Goal: Complete application form: Complete application form

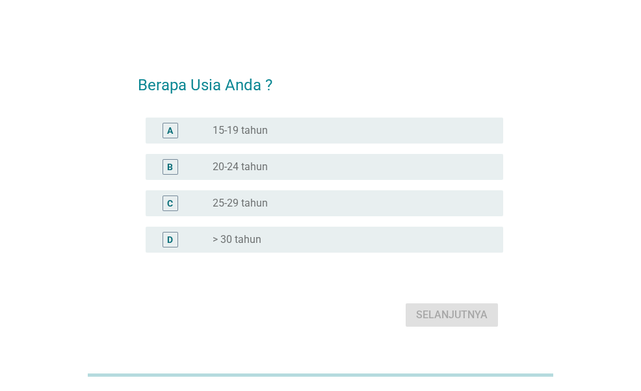
click at [351, 198] on div "radio_button_unchecked 25-29 tahun" at bounding box center [347, 203] width 270 height 13
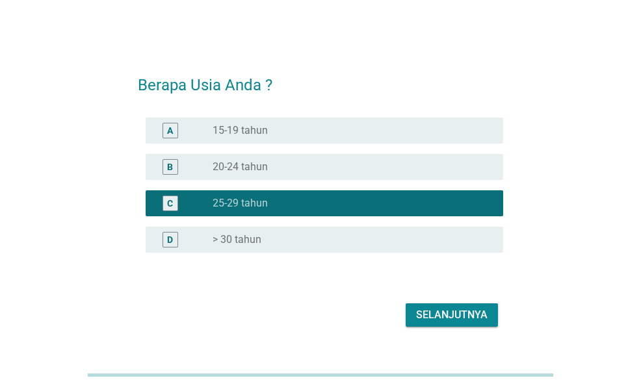
click at [433, 313] on div "Selanjutnya" at bounding box center [451, 315] width 71 height 16
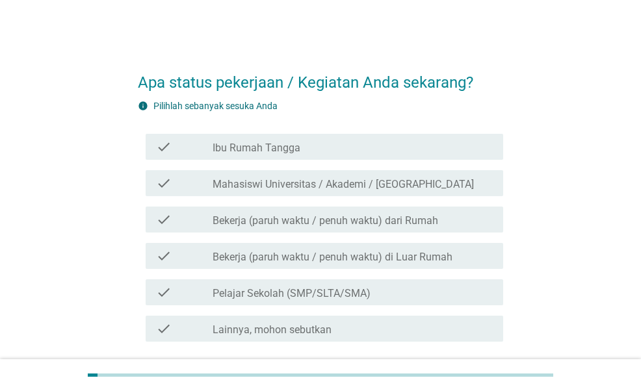
click at [366, 223] on label "Bekerja (paruh waktu / penuh waktu) dari Rumah" at bounding box center [324, 220] width 225 height 13
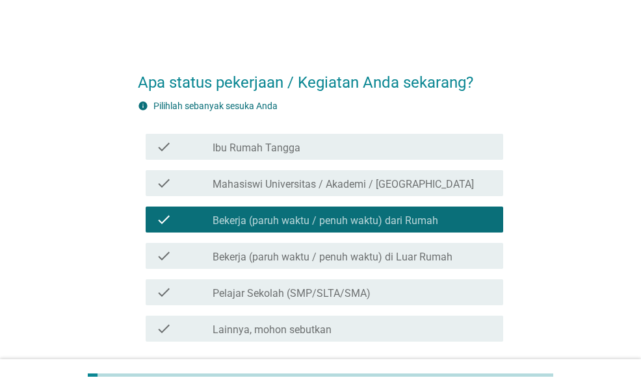
scroll to position [102, 0]
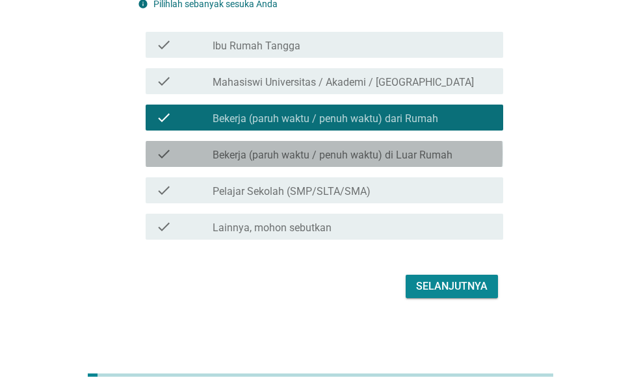
click at [416, 160] on label "Bekerja (paruh waktu / penuh waktu) di Luar Rumah" at bounding box center [332, 155] width 240 height 13
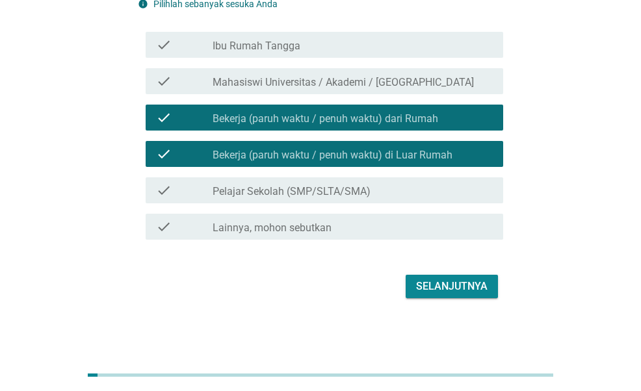
click at [427, 118] on label "Bekerja (paruh waktu / penuh waktu) dari Rumah" at bounding box center [324, 118] width 225 height 13
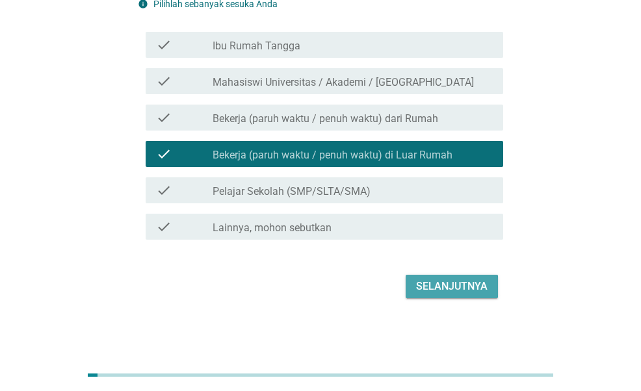
click at [440, 289] on div "Selanjutnya" at bounding box center [451, 287] width 71 height 16
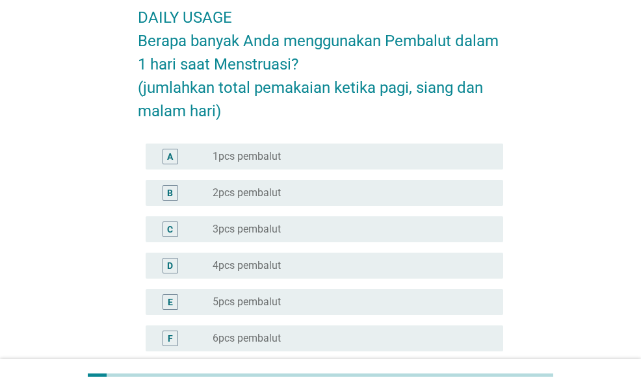
scroll to position [130, 0]
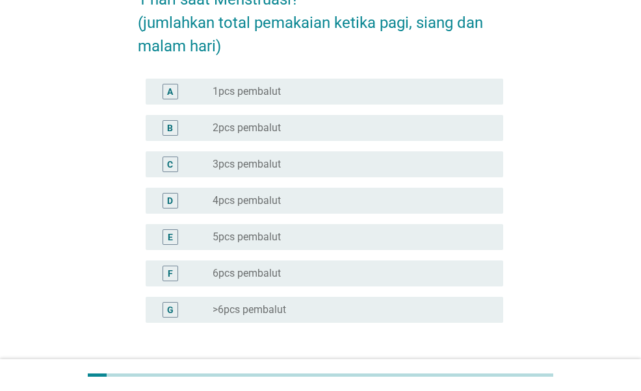
click at [329, 165] on div "radio_button_unchecked 3pcs pembalut" at bounding box center [347, 164] width 270 height 13
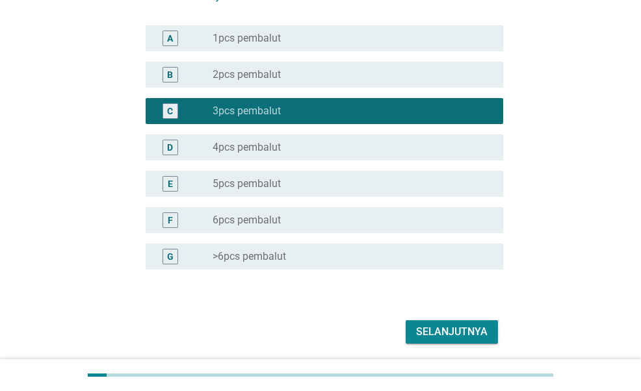
scroll to position [229, 0]
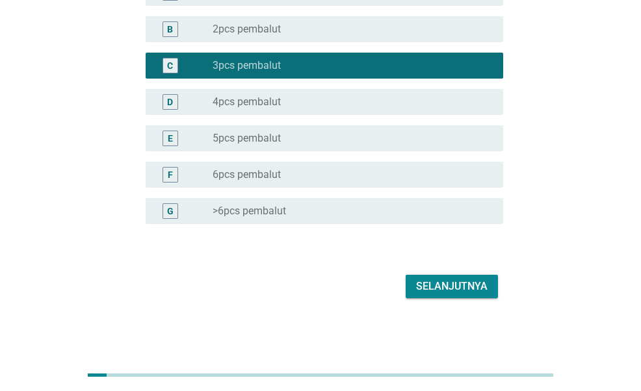
click at [439, 290] on div "Selanjutnya" at bounding box center [451, 287] width 71 height 16
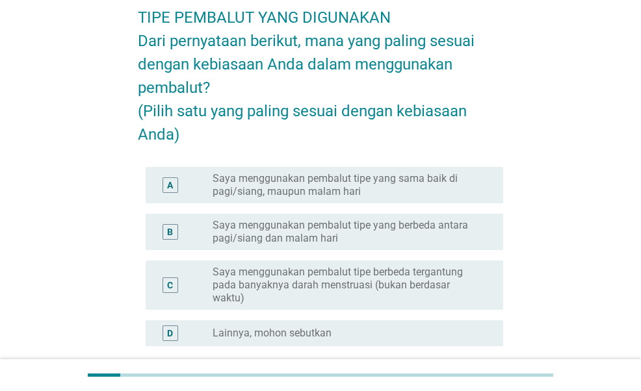
scroll to position [195, 0]
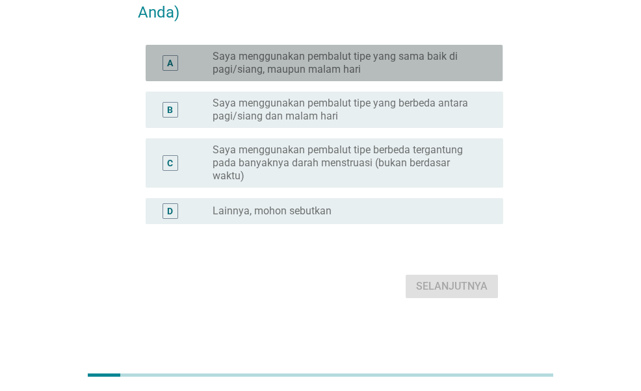
click at [396, 76] on label "Saya menggunakan pembalut tipe yang sama baik di pagi/siang, maupun malam hari" at bounding box center [347, 63] width 270 height 26
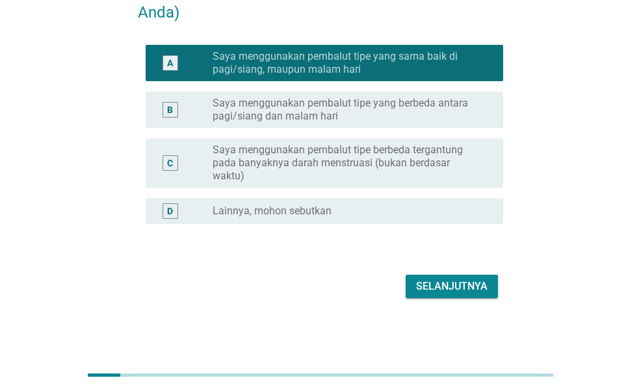
click at [426, 294] on div "Selanjutnya" at bounding box center [451, 287] width 71 height 16
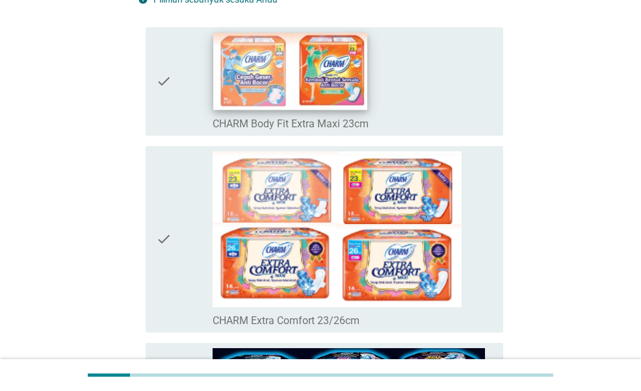
scroll to position [260, 0]
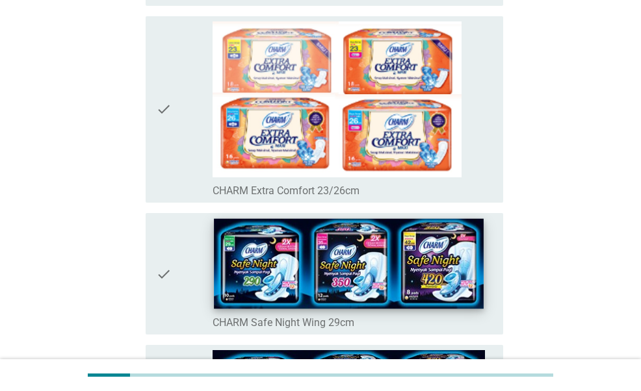
click at [333, 262] on img at bounding box center [349, 264] width 270 height 90
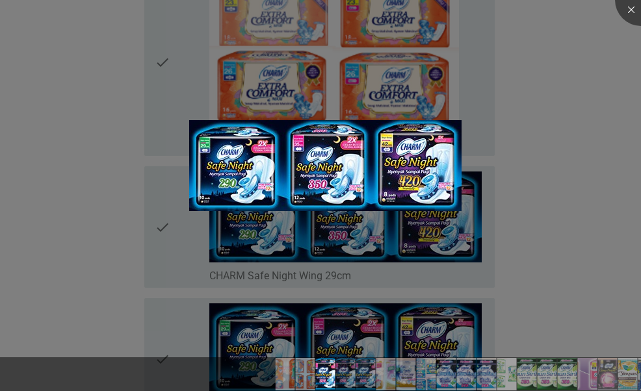
scroll to position [390, 0]
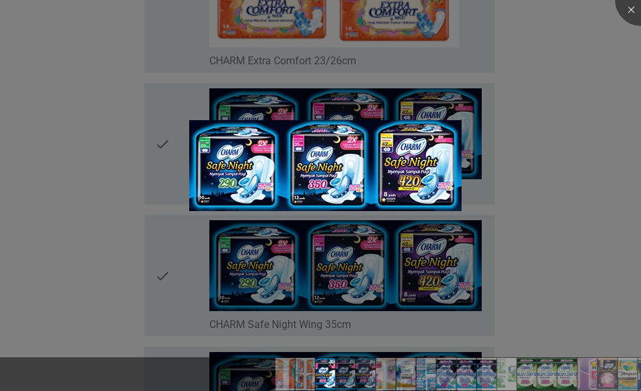
click at [569, 160] on div at bounding box center [320, 195] width 641 height 391
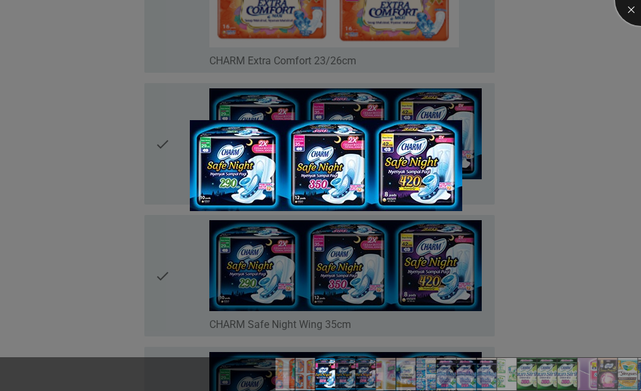
click at [629, 17] on div at bounding box center [641, 0] width 52 height 52
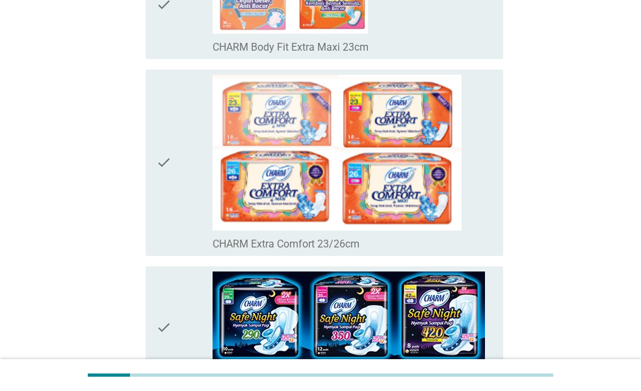
scroll to position [65, 0]
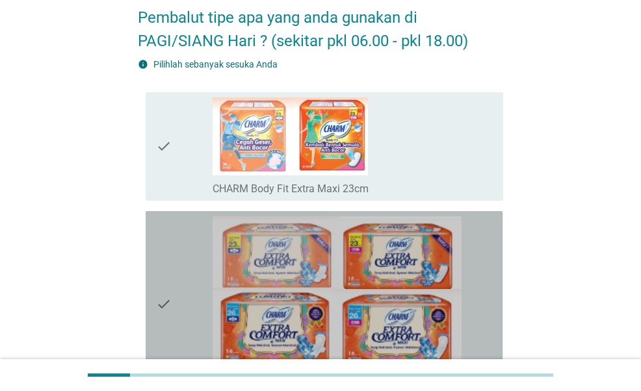
click at [168, 294] on icon "check" at bounding box center [164, 304] width 16 height 177
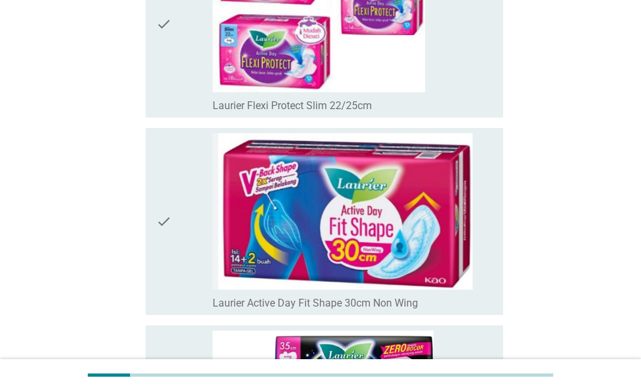
scroll to position [3202, 0]
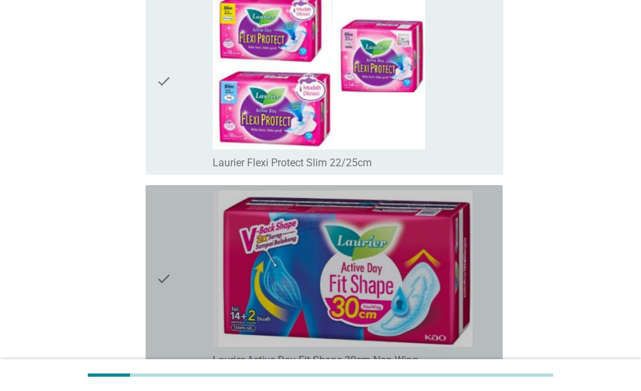
click at [161, 280] on icon "check" at bounding box center [164, 278] width 16 height 177
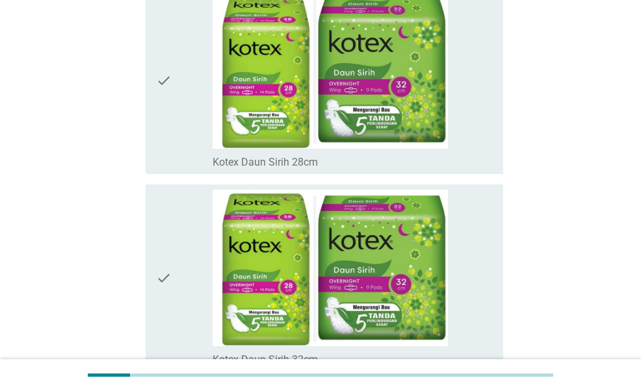
scroll to position [9088, 0]
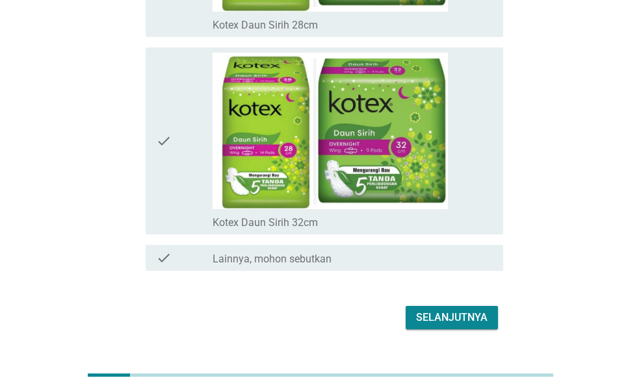
click at [444, 302] on div "Selanjutnya" at bounding box center [320, 317] width 364 height 31
click at [445, 310] on div "Selanjutnya" at bounding box center [451, 318] width 71 height 16
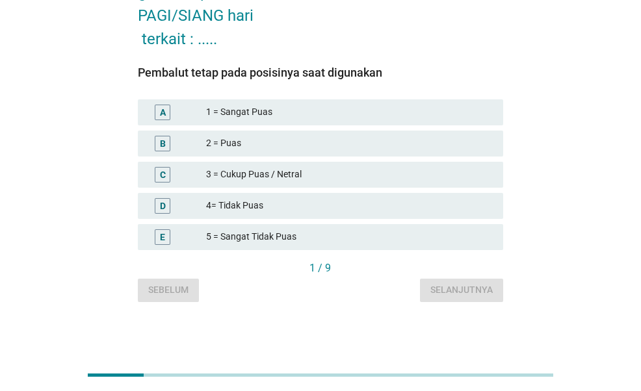
scroll to position [49, 0]
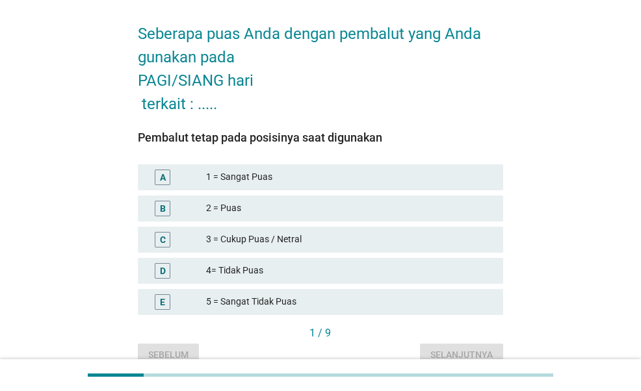
click at [307, 214] on div "2 = Puas" at bounding box center [349, 209] width 287 height 16
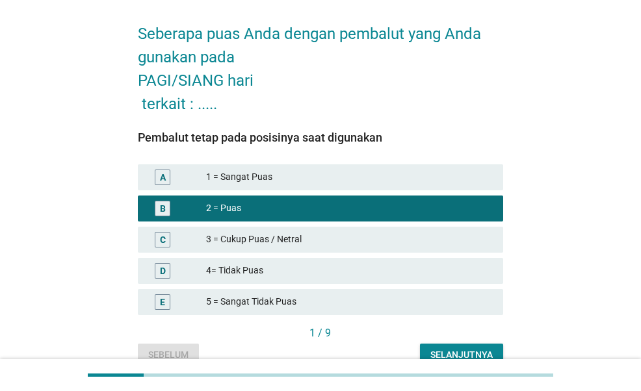
click at [439, 355] on div "Selanjutnya" at bounding box center [461, 355] width 62 height 14
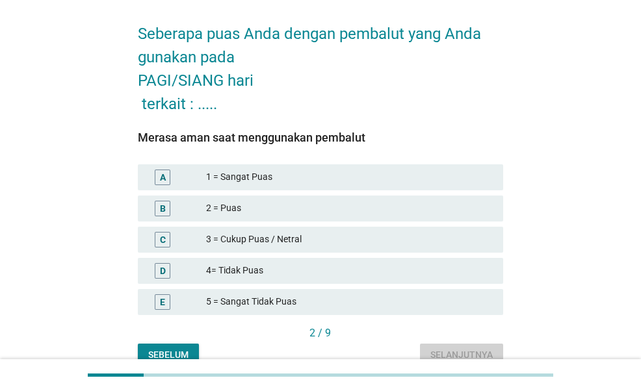
scroll to position [0, 0]
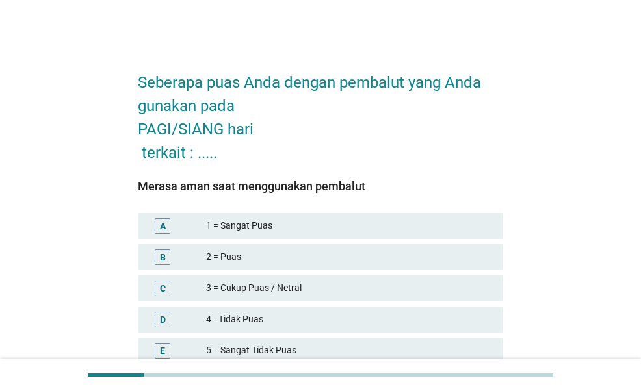
click at [321, 253] on div "2 = Puas" at bounding box center [349, 257] width 287 height 16
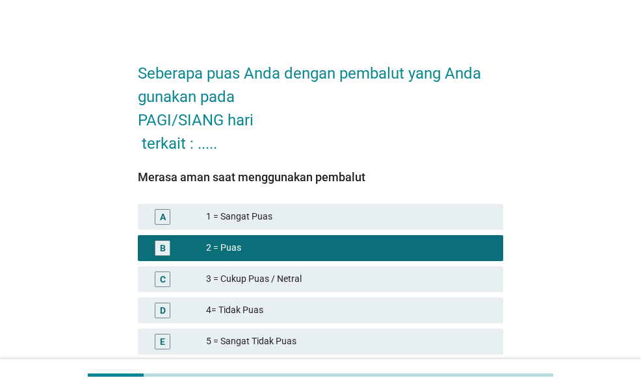
scroll to position [114, 0]
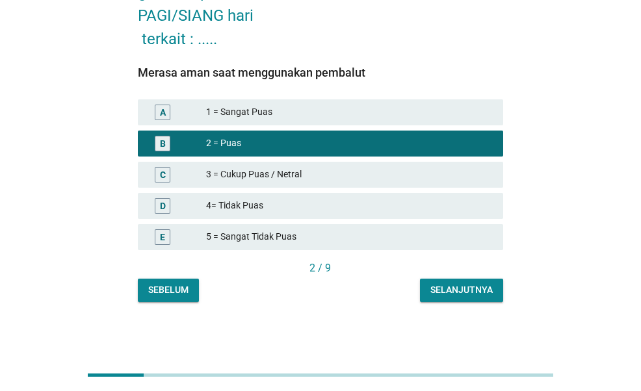
click at [478, 297] on button "Selanjutnya" at bounding box center [461, 290] width 83 height 23
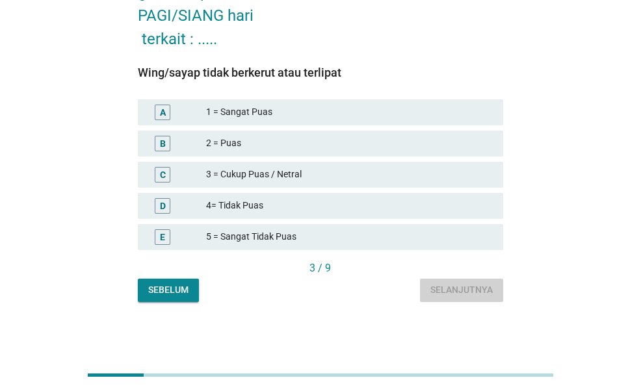
scroll to position [0, 0]
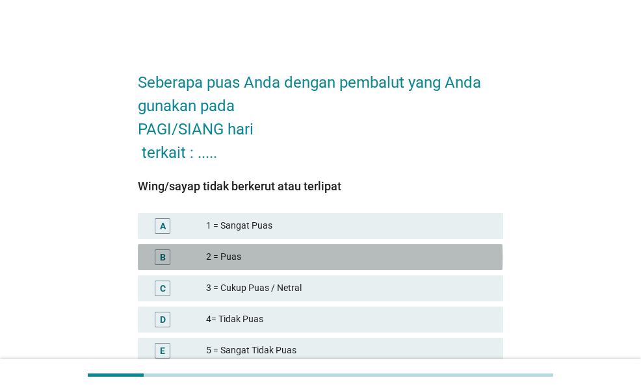
click at [376, 259] on div "2 = Puas" at bounding box center [349, 257] width 287 height 16
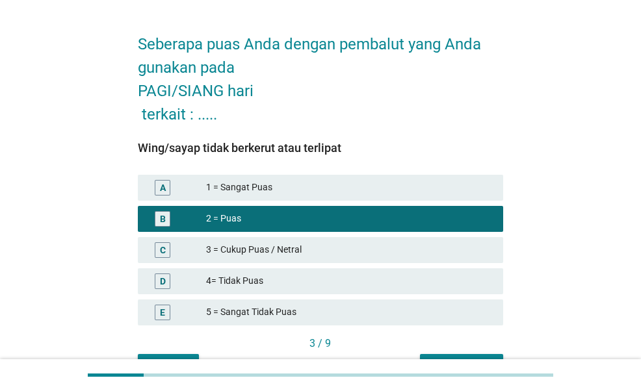
scroll to position [65, 0]
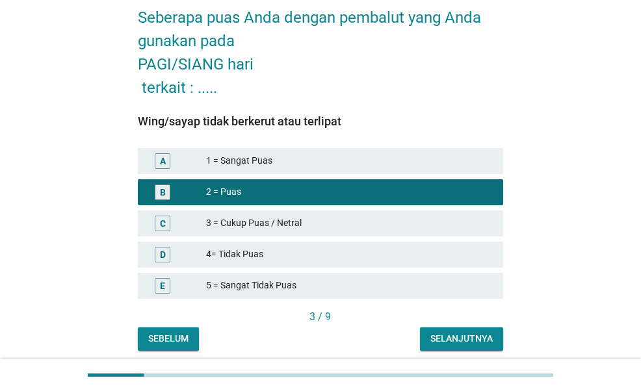
click at [461, 340] on div "Selanjutnya" at bounding box center [461, 339] width 62 height 14
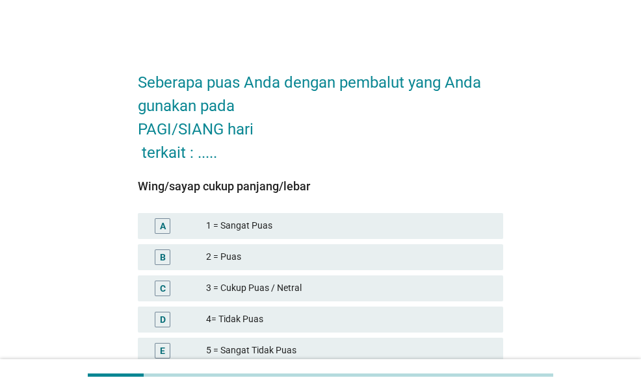
click at [327, 285] on div "3 = Cukup Puas / Netral" at bounding box center [349, 289] width 287 height 16
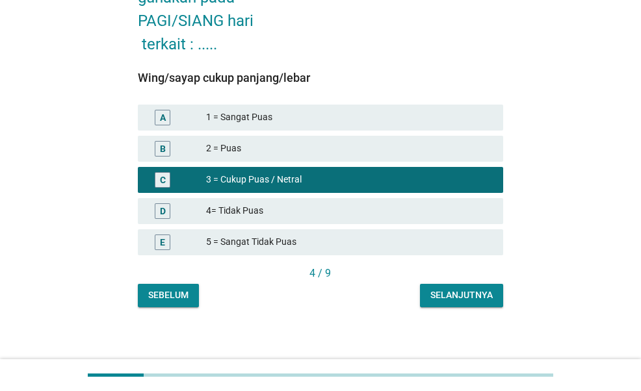
scroll to position [114, 0]
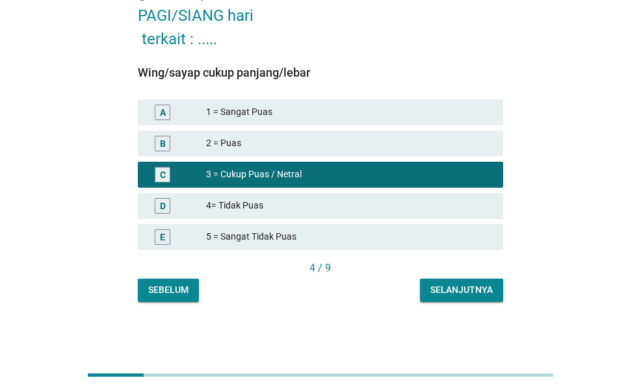
click at [464, 296] on div "Selanjutnya" at bounding box center [461, 290] width 62 height 14
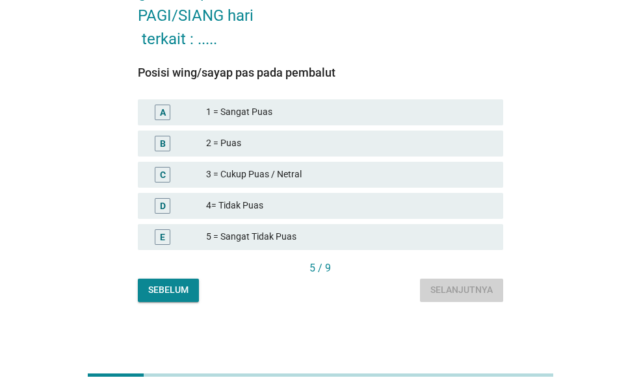
scroll to position [0, 0]
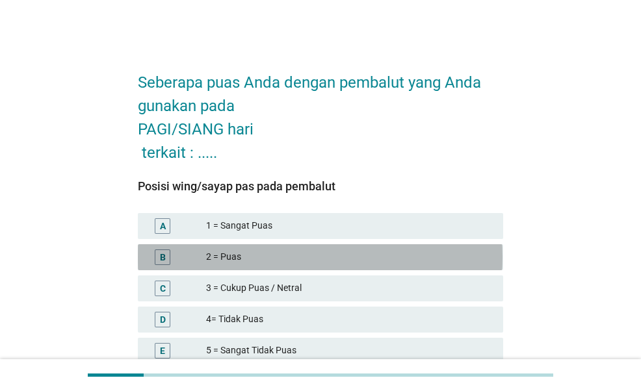
click at [348, 261] on div "2 = Puas" at bounding box center [349, 257] width 287 height 16
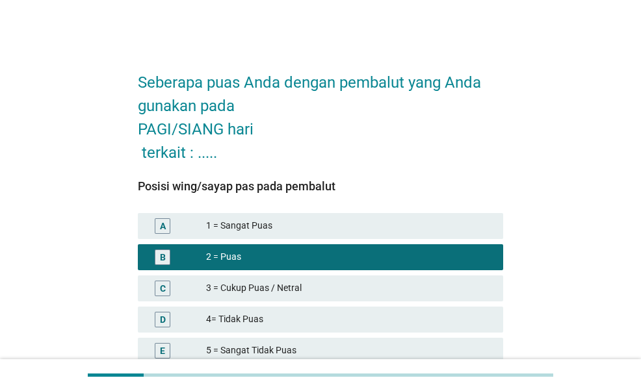
scroll to position [65, 0]
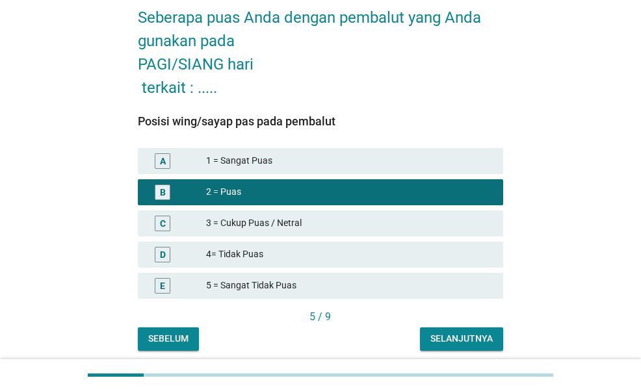
click at [453, 335] on div "Selanjutnya" at bounding box center [461, 339] width 62 height 14
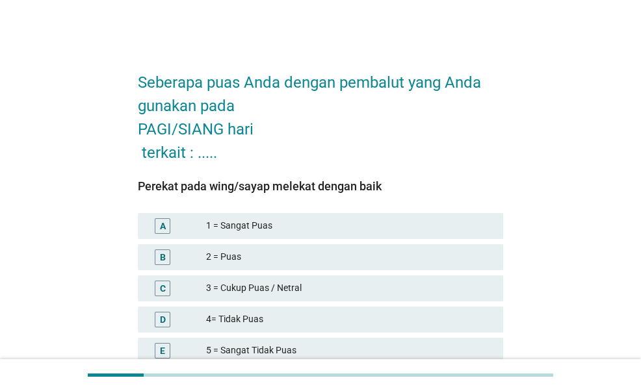
click at [355, 257] on div "2 = Puas" at bounding box center [349, 257] width 287 height 16
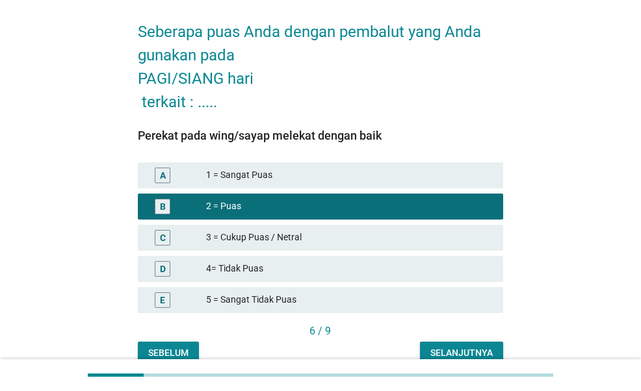
scroll to position [114, 0]
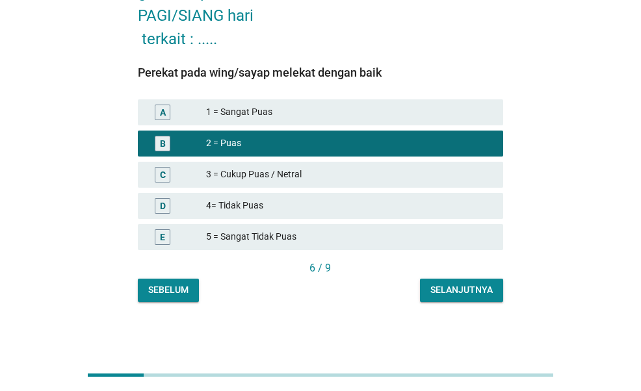
click at [460, 297] on button "Selanjutnya" at bounding box center [461, 290] width 83 height 23
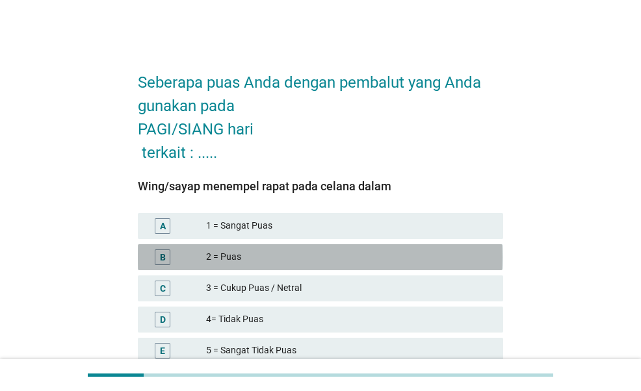
click at [402, 251] on div "2 = Puas" at bounding box center [349, 257] width 287 height 16
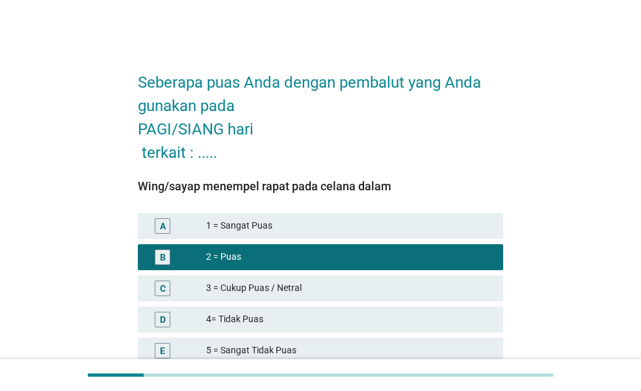
scroll to position [65, 0]
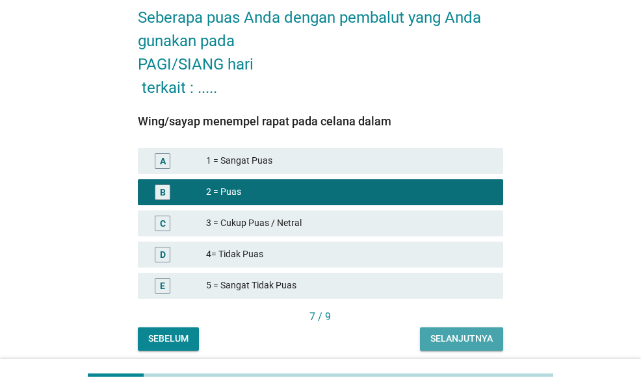
click at [470, 339] on div "Selanjutnya" at bounding box center [461, 339] width 62 height 14
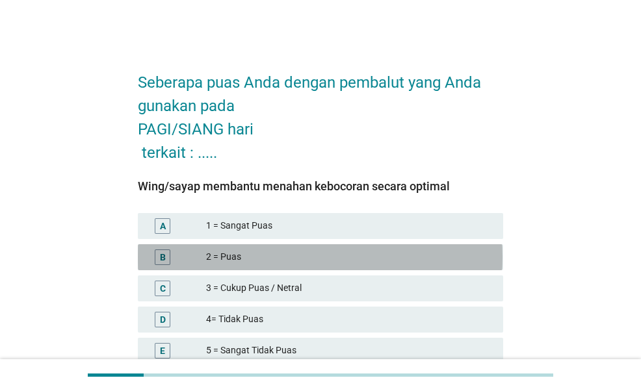
click at [356, 261] on div "2 = Puas" at bounding box center [349, 257] width 287 height 16
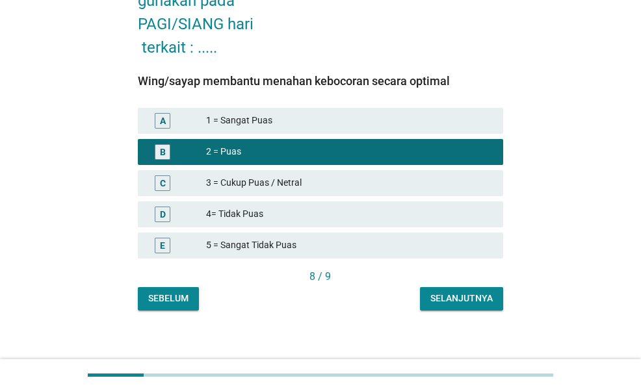
scroll to position [114, 0]
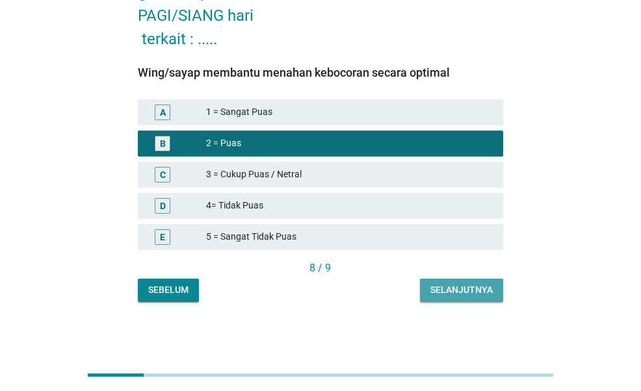
click at [457, 296] on div "Selanjutnya" at bounding box center [461, 290] width 62 height 14
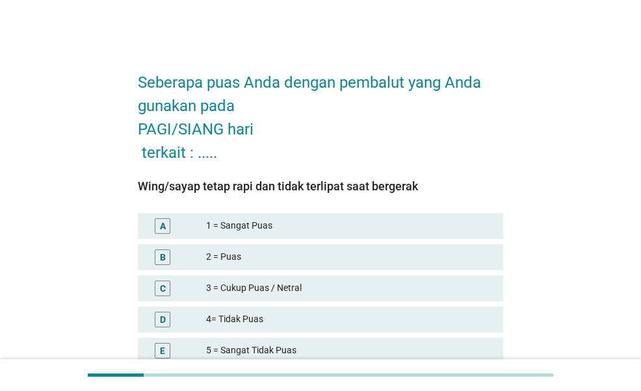
click at [385, 279] on div "C 3 = Cukup Puas / Netral" at bounding box center [320, 288] width 364 height 26
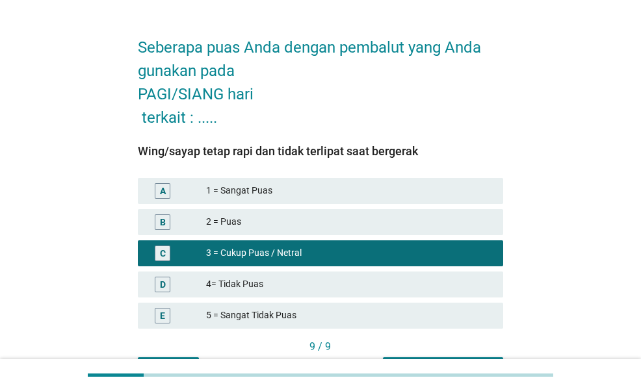
scroll to position [65, 0]
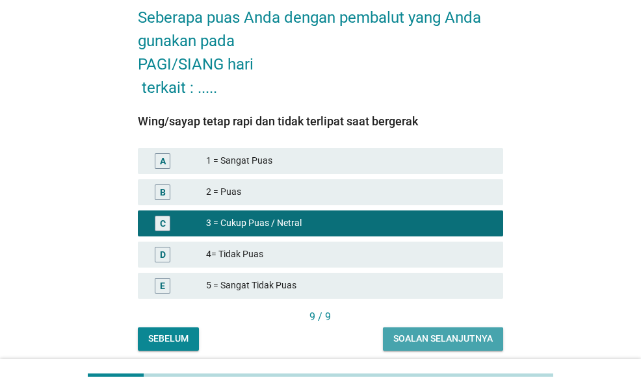
click at [481, 333] on div "Soalan selanjutnya" at bounding box center [442, 339] width 99 height 14
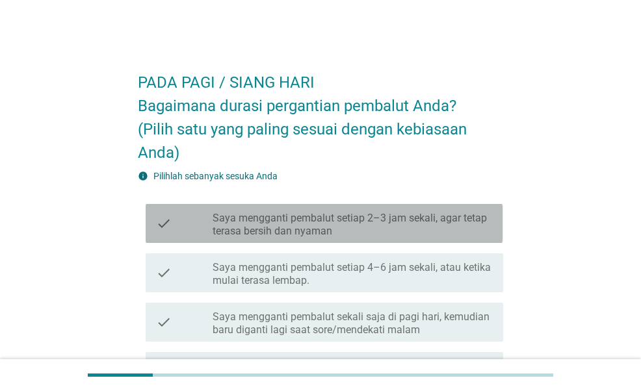
click at [320, 229] on label "Saya mengganti pembalut setiap 2–3 jam sekali, agar tetap terasa bersih dan nya…" at bounding box center [352, 225] width 280 height 26
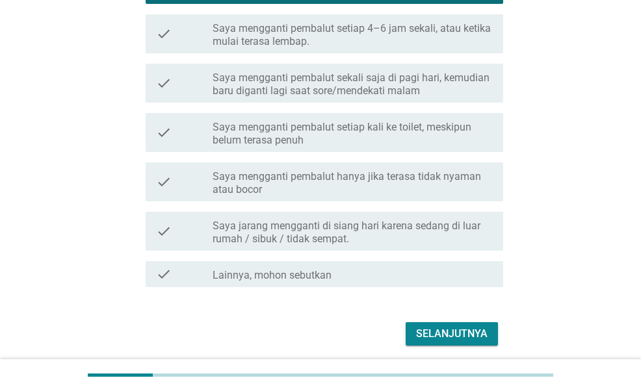
scroll to position [287, 0]
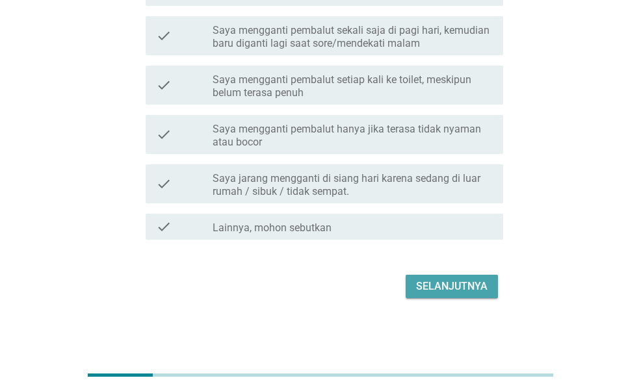
click at [423, 291] on div "Selanjutnya" at bounding box center [451, 287] width 71 height 16
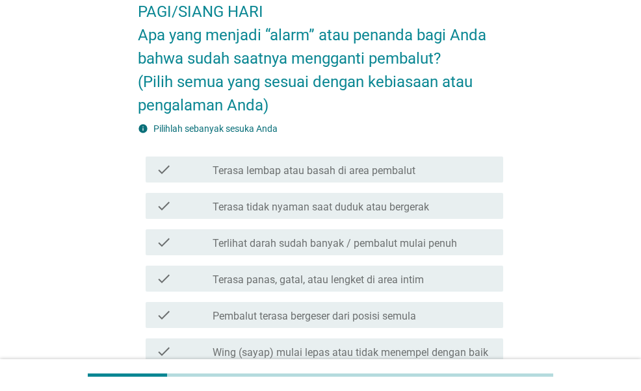
scroll to position [65, 0]
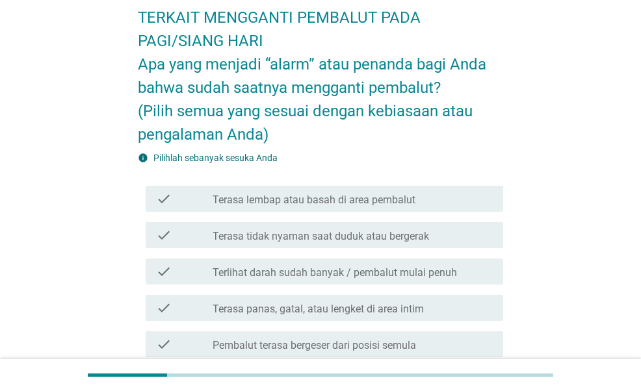
click at [394, 202] on label "Terasa lembap atau basah di area pembalut" at bounding box center [313, 200] width 203 height 13
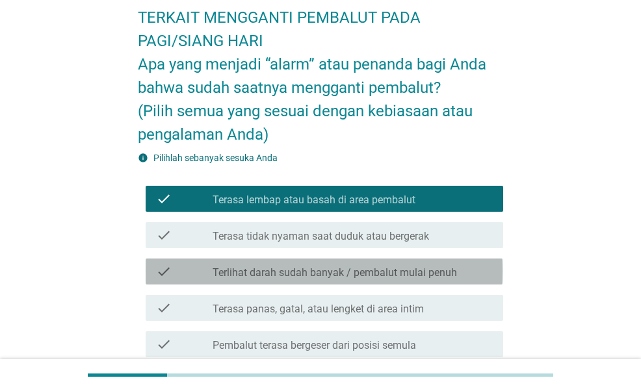
click at [385, 268] on label "Terlihat darah sudah banyak / pembalut mulai penuh" at bounding box center [334, 272] width 244 height 13
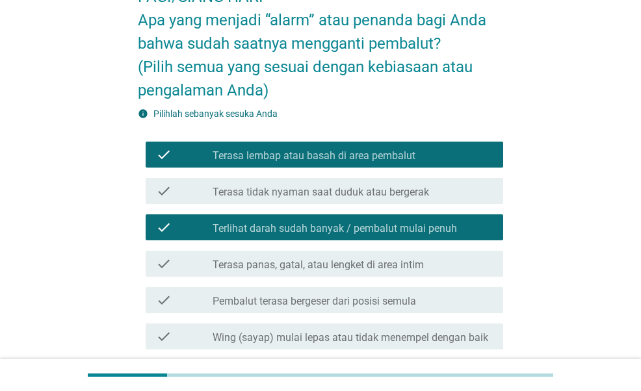
scroll to position [130, 0]
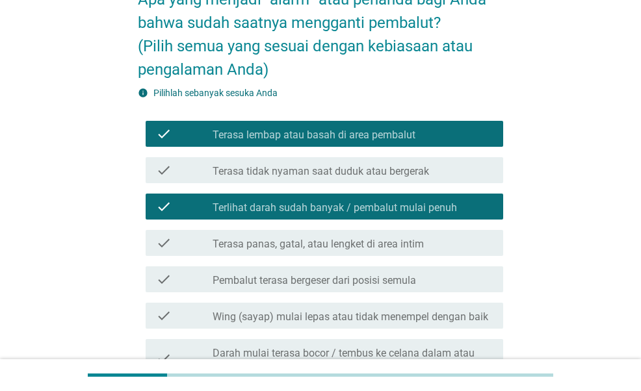
click at [425, 167] on label "Terasa tidak nyaman saat duduk atau bergerak" at bounding box center [320, 171] width 216 height 13
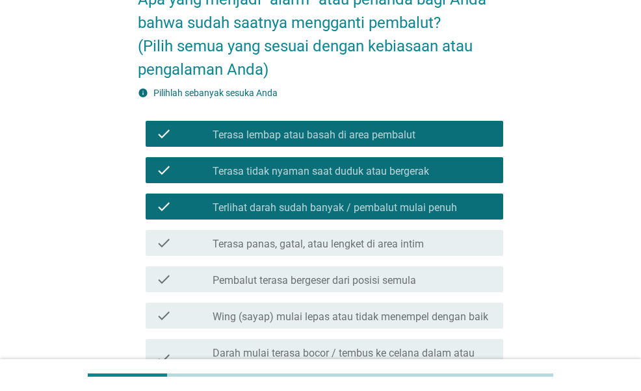
click at [411, 276] on label "Pembalut terasa bergeser dari posisi semula" at bounding box center [313, 280] width 203 height 13
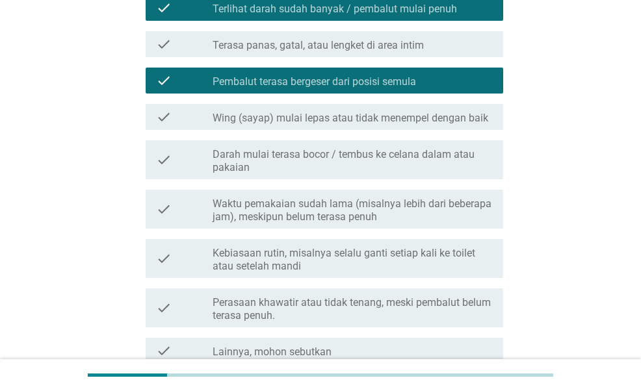
scroll to position [390, 0]
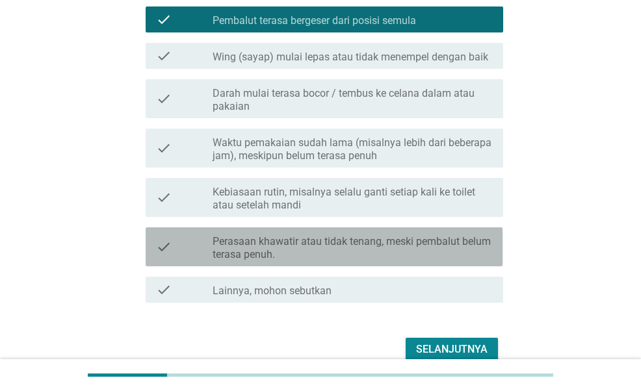
click at [357, 249] on label "Perasaan khawatir atau tidak tenang, meski pembalut belum terasa penuh." at bounding box center [352, 248] width 280 height 26
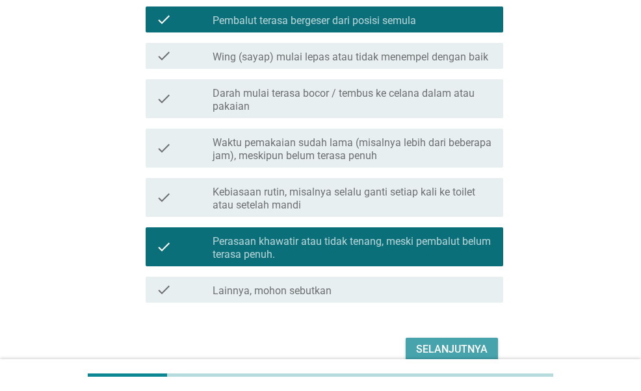
click at [443, 345] on div "Selanjutnya" at bounding box center [451, 350] width 71 height 16
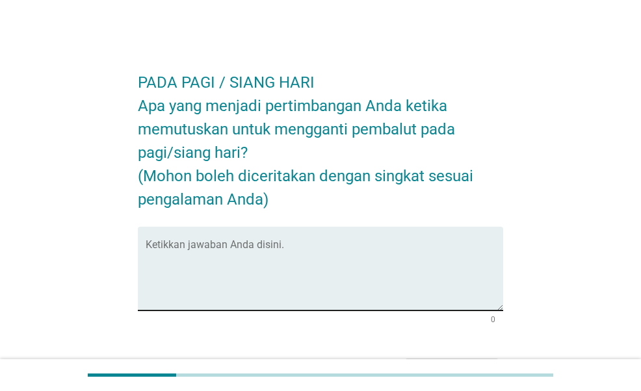
click at [353, 295] on textarea "Ketikkan jawaban Anda disini." at bounding box center [324, 276] width 357 height 68
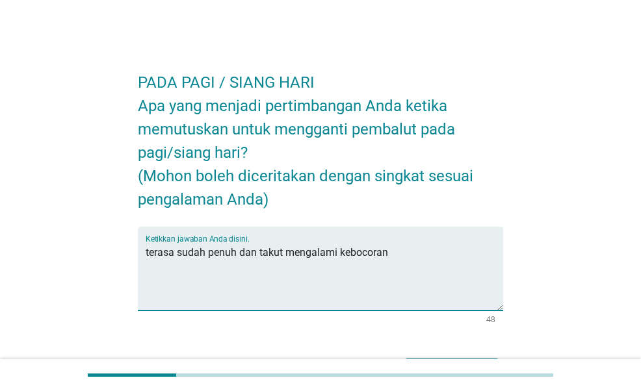
scroll to position [84, 0]
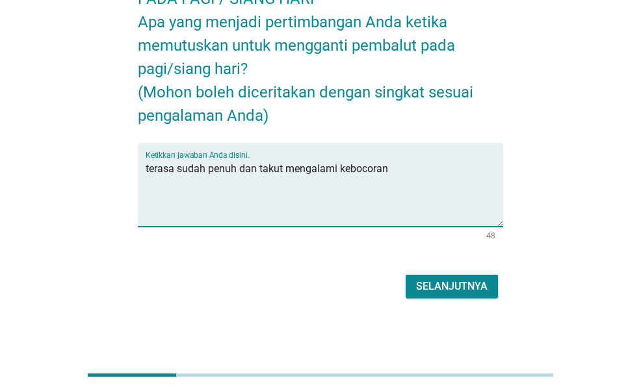
type textarea "terasa sudah penuh dan takut mengalami kebocoran"
click at [464, 289] on div "Selanjutnya" at bounding box center [451, 287] width 71 height 16
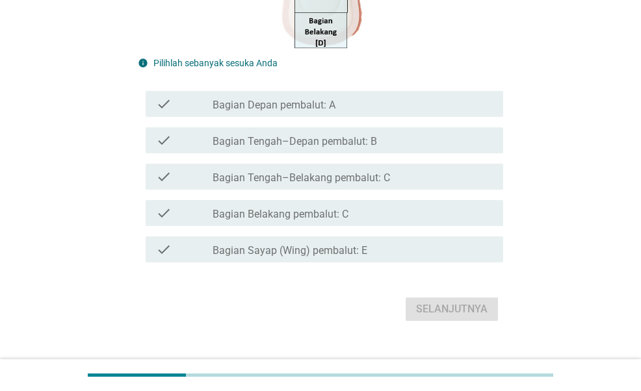
scroll to position [390, 0]
click at [349, 220] on div "check_box_outline_blank Bagian Belakang pembalut: C" at bounding box center [352, 212] width 280 height 16
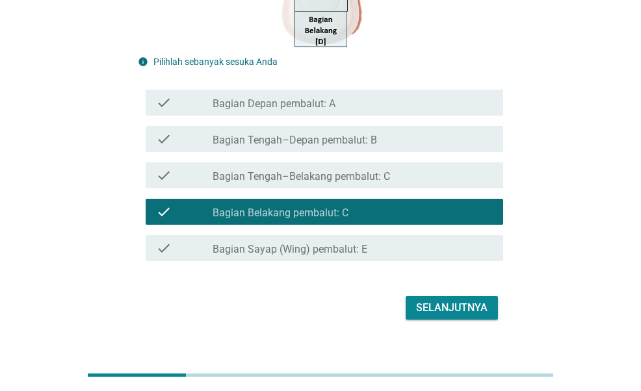
click at [346, 242] on div "check_box_outline_blank Bagian Sayap (Wing) pembalut: E" at bounding box center [352, 248] width 280 height 16
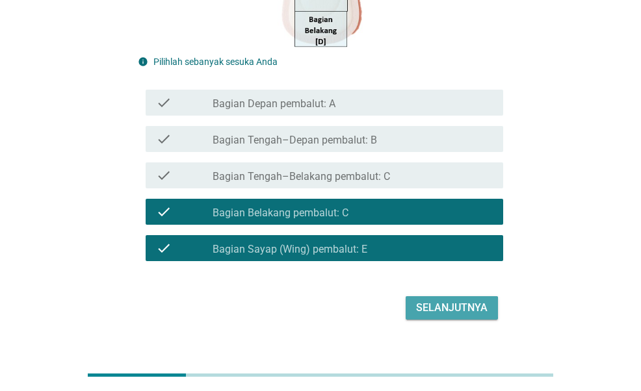
click at [448, 308] on div "Selanjutnya" at bounding box center [451, 308] width 71 height 16
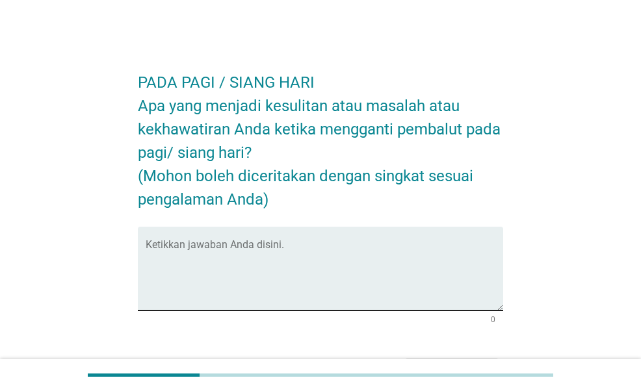
click at [337, 275] on textarea "Ketikkan jawaban Anda disini." at bounding box center [324, 276] width 357 height 68
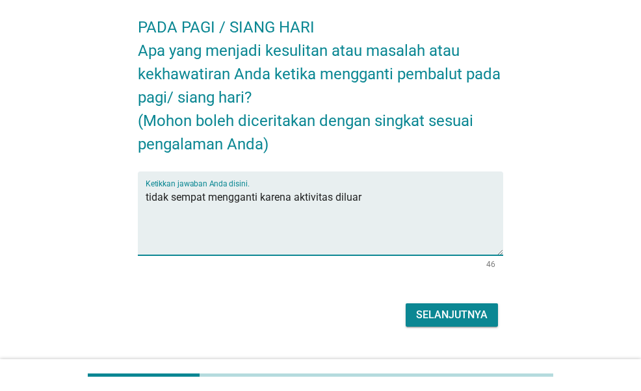
scroll to position [84, 0]
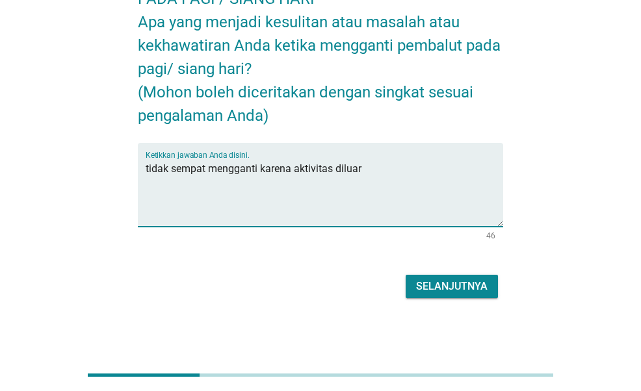
type textarea "tidak sempat mengganti karena aktivitas diluar"
click at [414, 283] on button "Selanjutnya" at bounding box center [451, 286] width 92 height 23
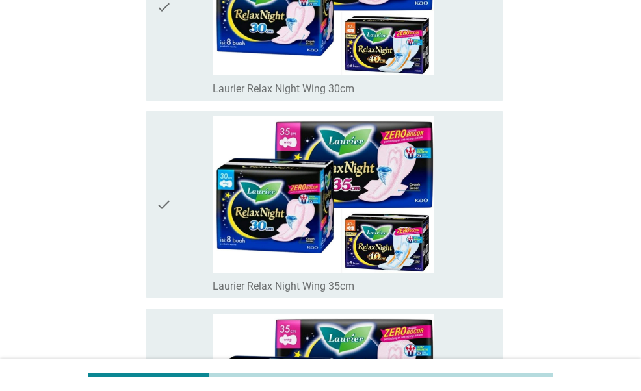
scroll to position [3703, 0]
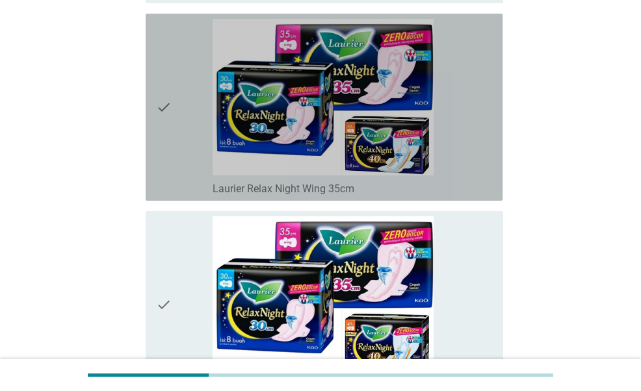
click at [178, 111] on div "check" at bounding box center [184, 107] width 56 height 177
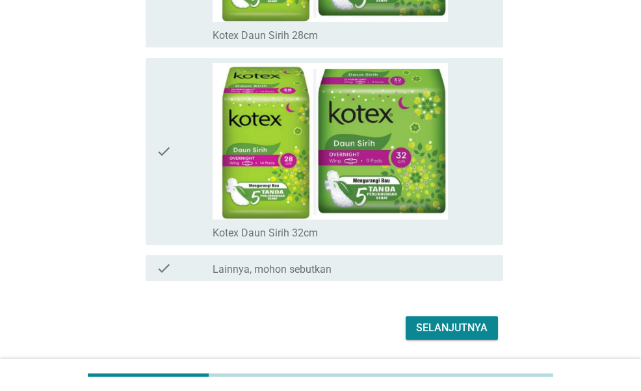
scroll to position [9107, 0]
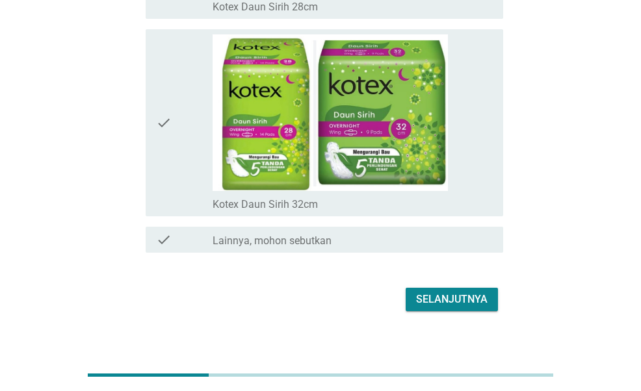
click at [449, 292] on div "Selanjutnya" at bounding box center [451, 300] width 71 height 16
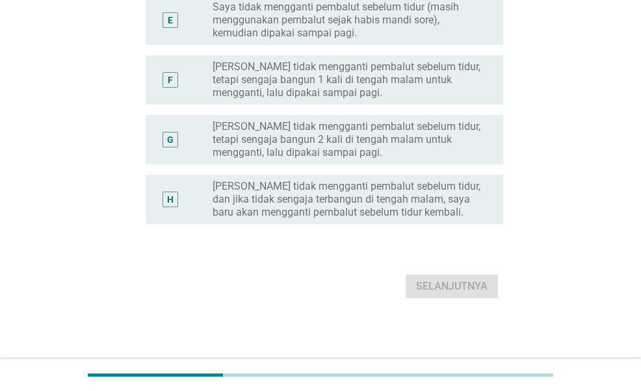
scroll to position [0, 0]
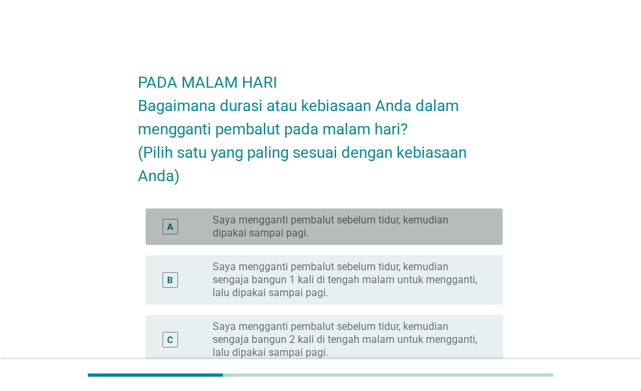
click at [332, 222] on label "Saya mengganti pembalut sebelum tidur, kemudian dipakai sampai pagi." at bounding box center [347, 227] width 270 height 26
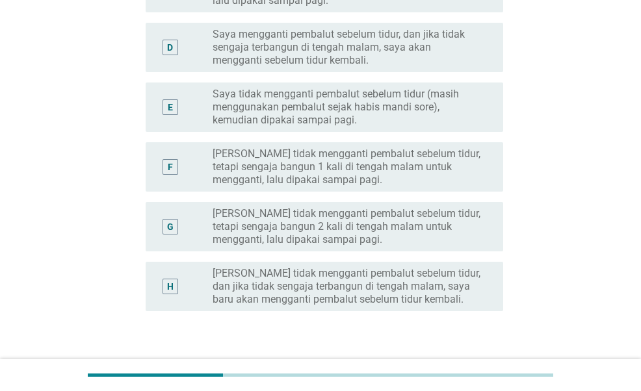
scroll to position [439, 0]
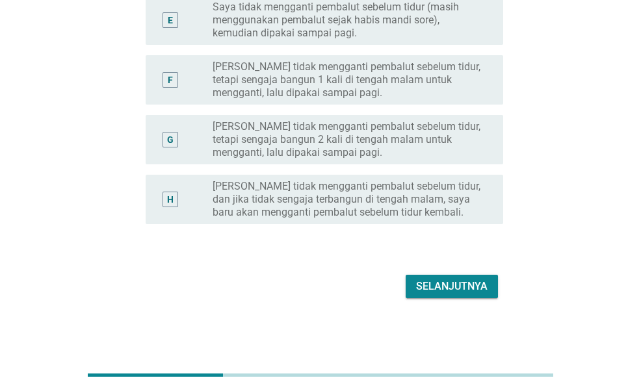
click at [441, 290] on div "Selanjutnya" at bounding box center [451, 287] width 71 height 16
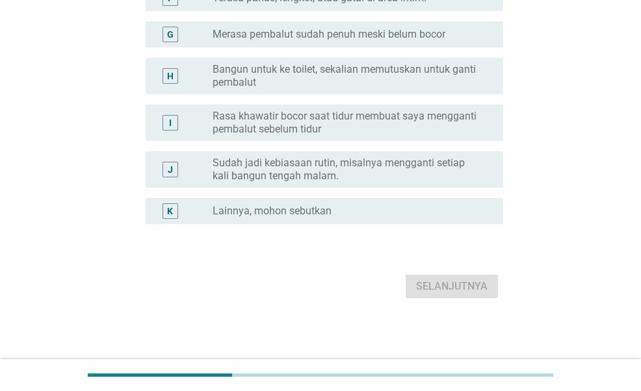
scroll to position [0, 0]
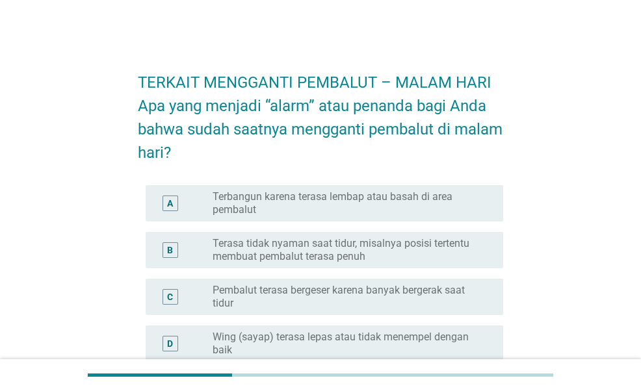
click at [316, 205] on label "Terbangun karena terasa lembap atau basah di area pembalut" at bounding box center [347, 203] width 270 height 26
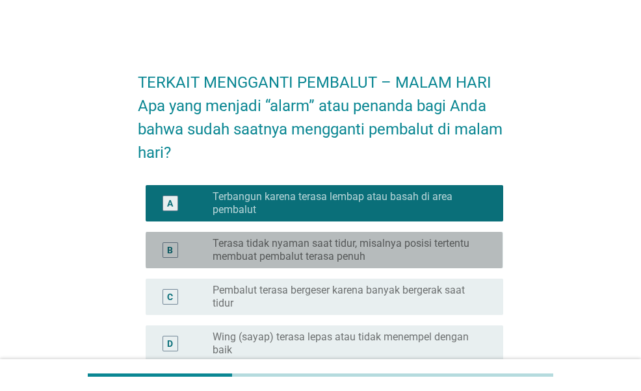
click at [321, 246] on label "Terasa tidak nyaman saat tidur, misalnya posisi tertentu membuat pembalut teras…" at bounding box center [347, 250] width 270 height 26
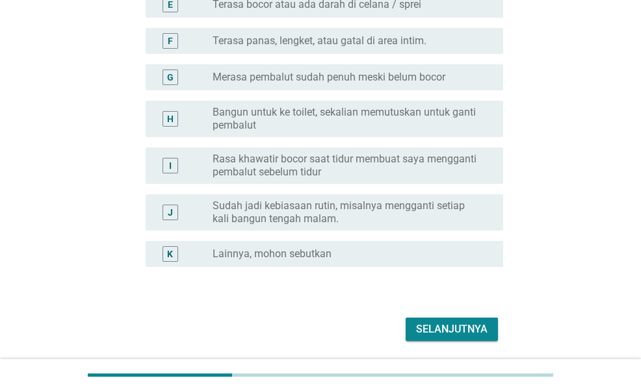
scroll to position [424, 0]
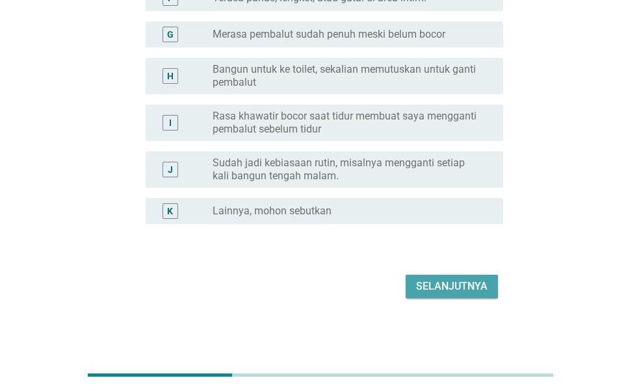
click at [446, 279] on div "Selanjutnya" at bounding box center [451, 287] width 71 height 16
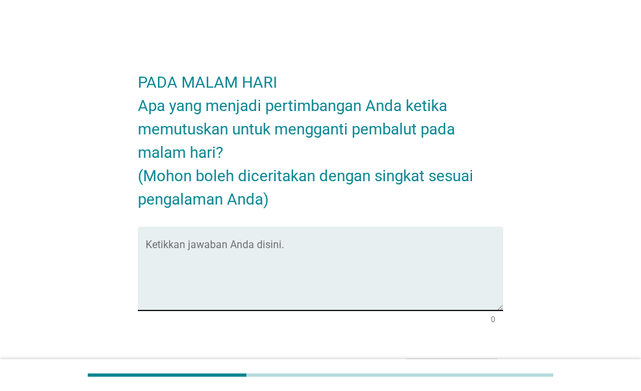
click at [352, 261] on textarea "Ketikkan jawaban Anda disini." at bounding box center [324, 276] width 357 height 68
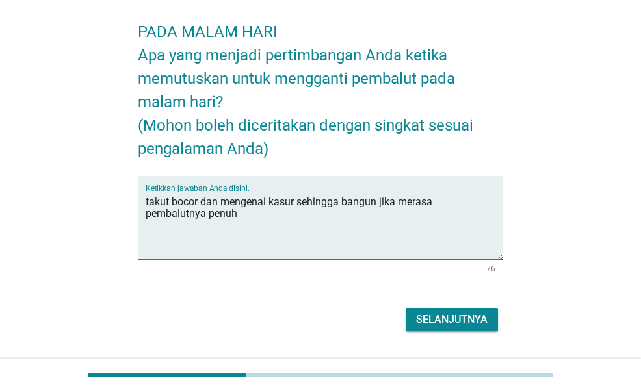
scroll to position [84, 0]
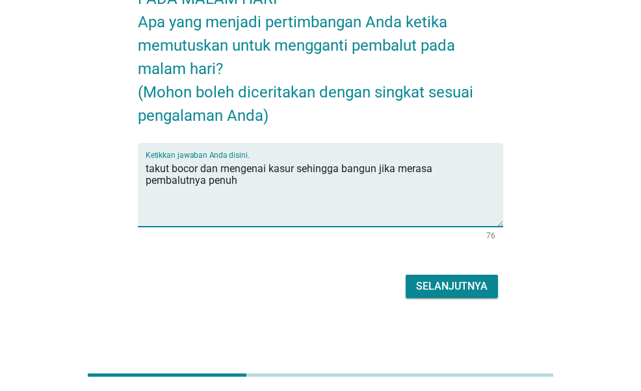
type textarea "takut bocor dan mengenai kasur sehingga bangun jika merasa pembalutnya penuh"
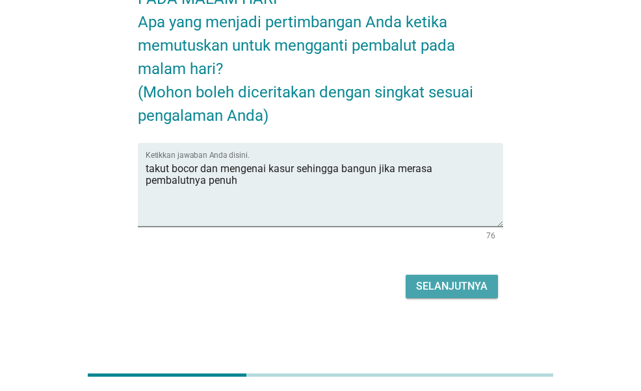
click at [418, 285] on div "Selanjutnya" at bounding box center [451, 287] width 71 height 16
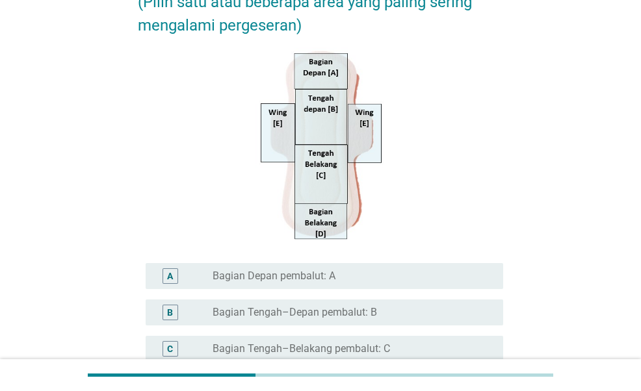
scroll to position [325, 0]
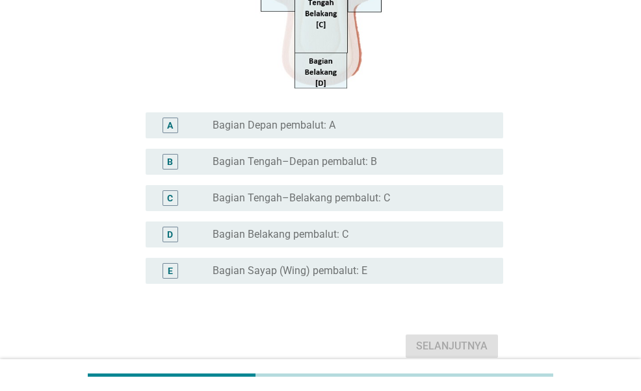
click at [351, 123] on div "radio_button_unchecked Bagian Depan pembalut: A" at bounding box center [347, 125] width 270 height 13
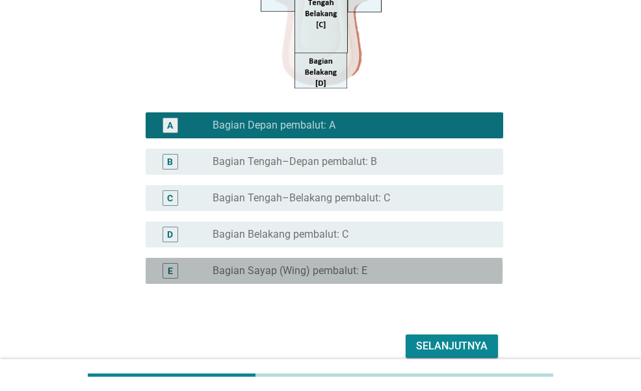
click at [331, 260] on div "E radio_button_unchecked Bagian Sayap (Wing) pembalut: E" at bounding box center [324, 271] width 357 height 26
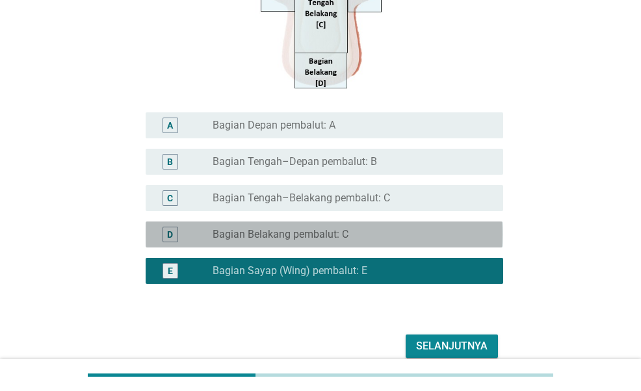
click at [344, 237] on label "Bagian Belakang pembalut: C" at bounding box center [280, 234] width 136 height 13
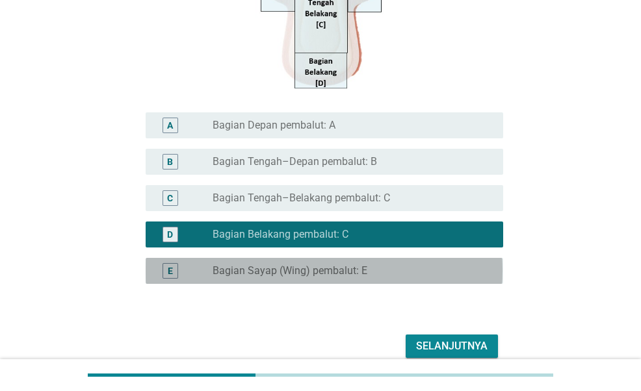
click at [347, 264] on label "Bagian Sayap (Wing) pembalut: E" at bounding box center [289, 270] width 155 height 13
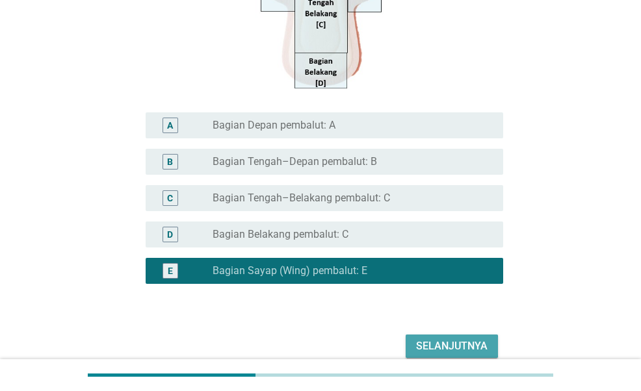
click at [437, 349] on div "Selanjutnya" at bounding box center [451, 346] width 71 height 16
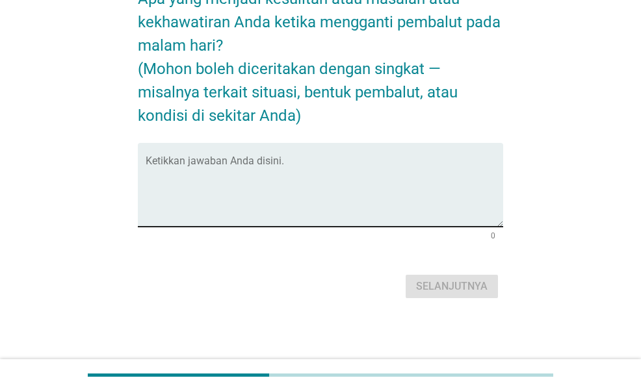
scroll to position [0, 0]
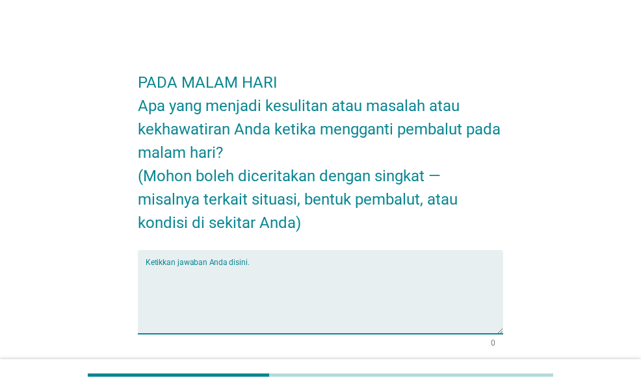
click at [353, 286] on textarea "Ketikkan jawaban Anda disini." at bounding box center [324, 300] width 357 height 68
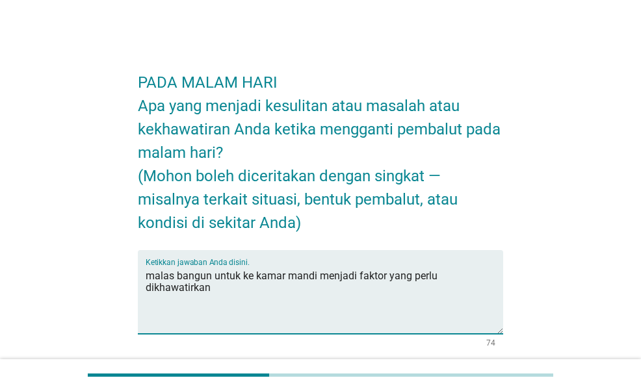
drag, startPoint x: 319, startPoint y: 276, endPoint x: 385, endPoint y: 328, distance: 83.7
click at [385, 328] on textarea "malas bangun untuk ke kamar mandi menjadi faktor yang perlu dikhawatirkan" at bounding box center [324, 300] width 357 height 68
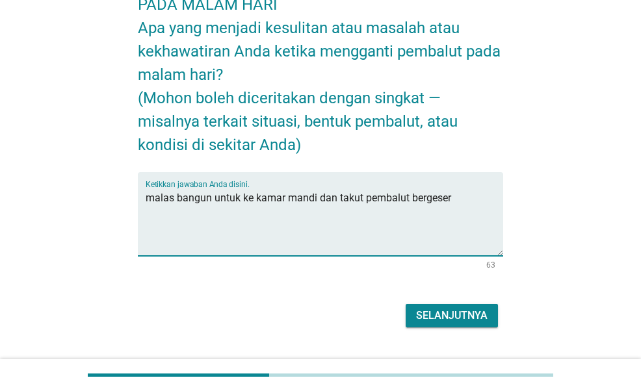
scroll to position [107, 0]
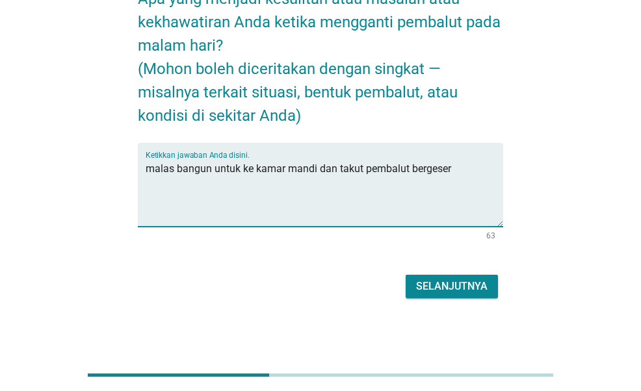
type textarea "malas bangun untuk ke kamar mandi dan takut pembalut bergeser"
click at [457, 285] on div "Selanjutnya" at bounding box center [451, 287] width 71 height 16
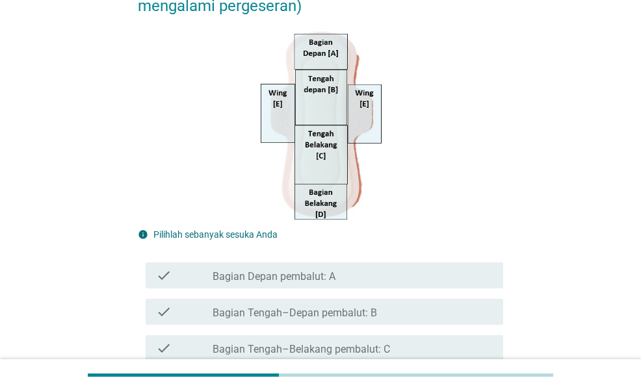
scroll to position [130, 0]
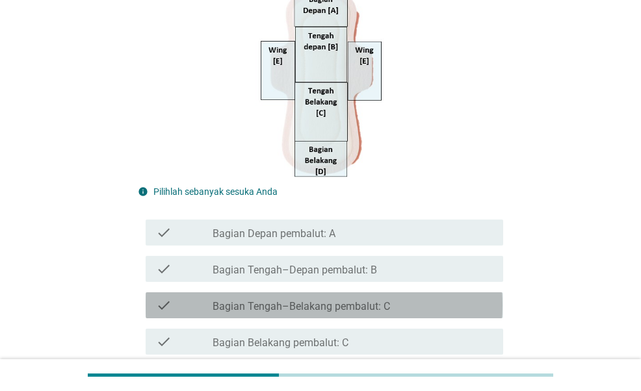
click at [329, 307] on label "Bagian Tengah–Belakang pembalut: C" at bounding box center [300, 306] width 177 height 13
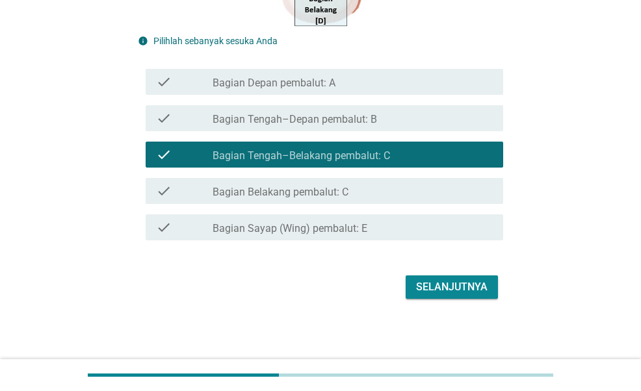
scroll to position [412, 0]
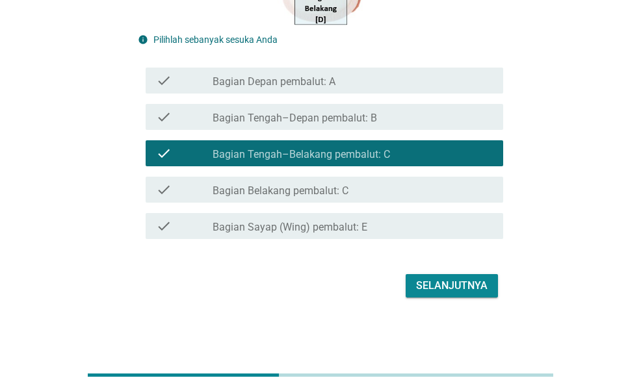
click at [368, 195] on div "check_box_outline_blank Bagian Belakang pembalut: C" at bounding box center [352, 190] width 280 height 16
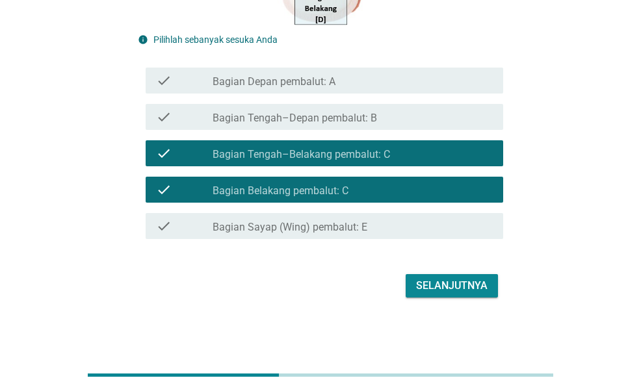
click at [433, 287] on div "Selanjutnya" at bounding box center [451, 286] width 71 height 16
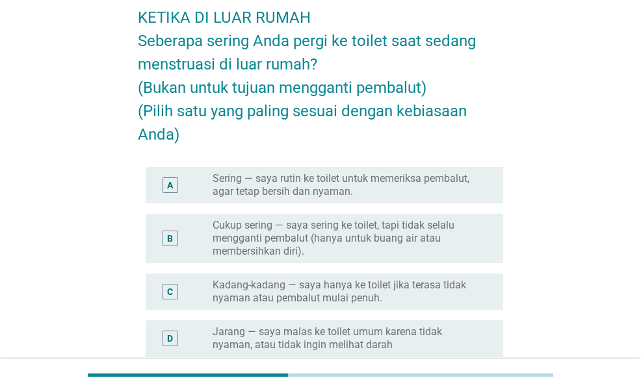
scroll to position [130, 0]
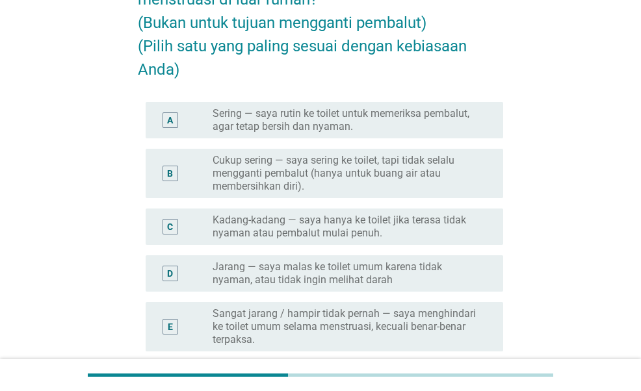
click at [389, 182] on label "Cukup sering — saya sering ke toilet, tapi tidak selalu mengganti pembalut (han…" at bounding box center [347, 173] width 270 height 39
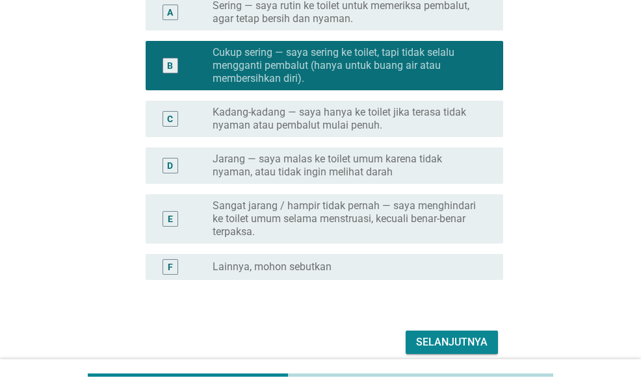
scroll to position [260, 0]
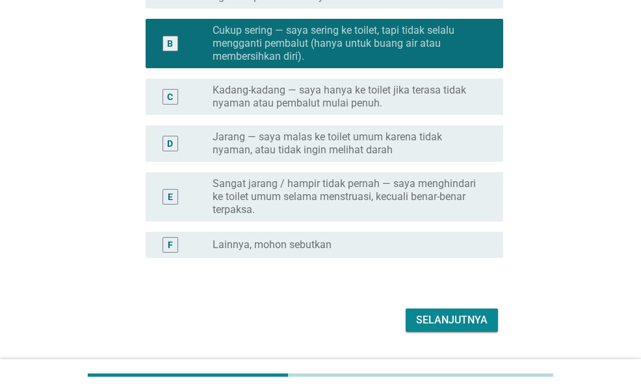
click at [441, 325] on div "Selanjutnya" at bounding box center [451, 320] width 71 height 16
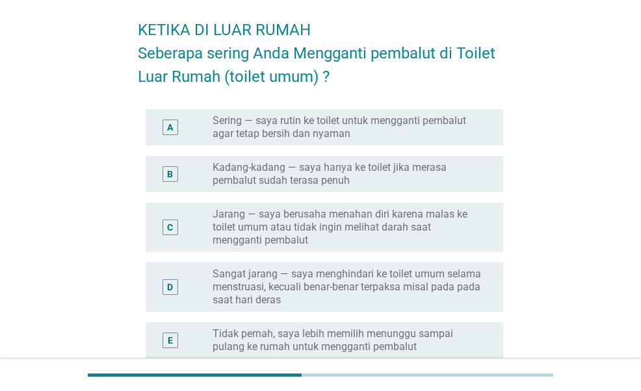
scroll to position [65, 0]
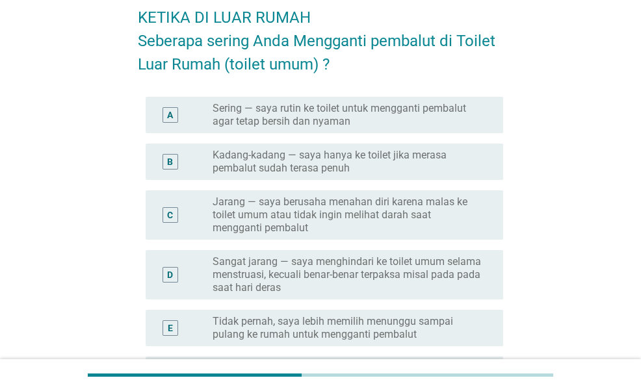
click at [338, 164] on label "Kadang-kadang — saya hanya ke toilet jika merasa pembalut sudah terasa penuh" at bounding box center [347, 162] width 270 height 26
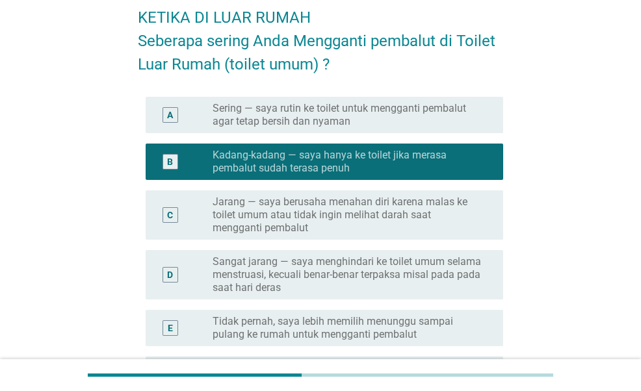
scroll to position [223, 0]
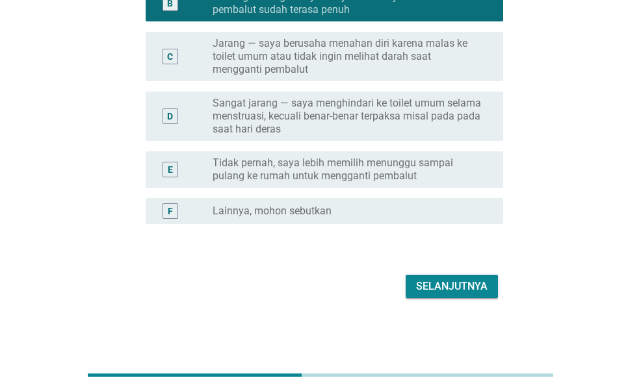
click at [421, 285] on div "Selanjutnya" at bounding box center [451, 287] width 71 height 16
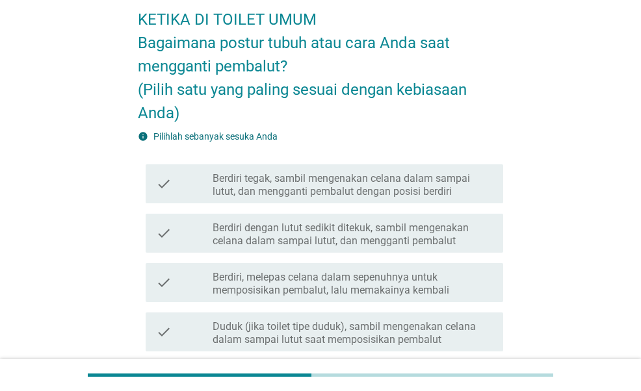
scroll to position [65, 0]
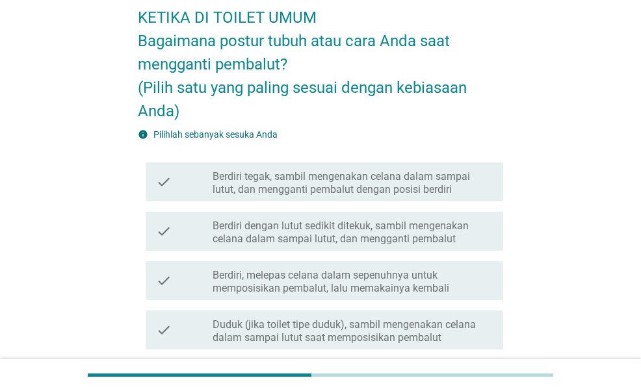
click at [444, 238] on label "Berdiri dengan lutut sedikit ditekuk, sambil mengenakan celana dalam sampai lut…" at bounding box center [352, 233] width 280 height 26
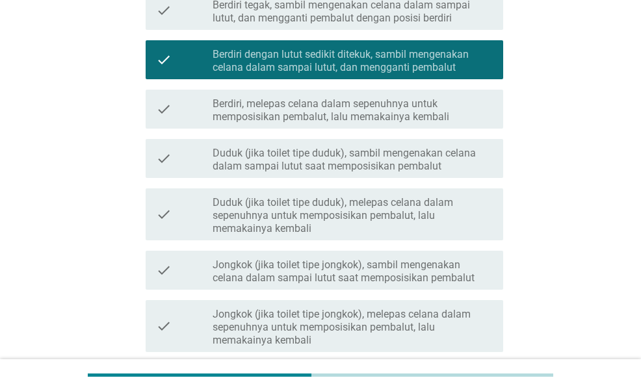
scroll to position [385, 0]
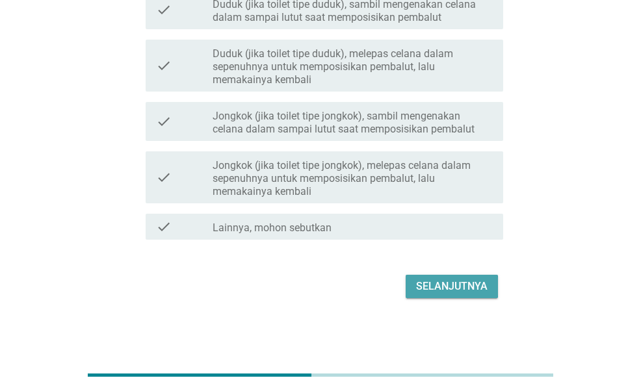
click at [469, 285] on div "Selanjutnya" at bounding box center [451, 287] width 71 height 16
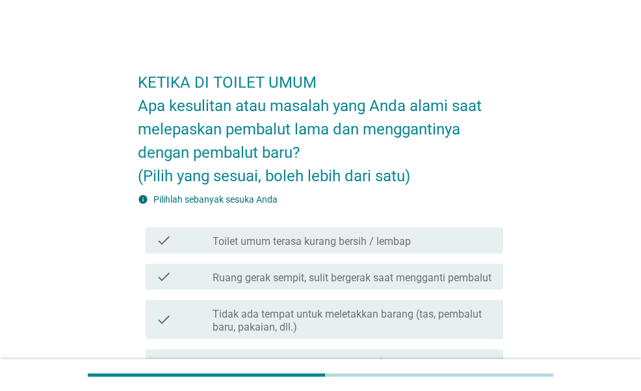
scroll to position [65, 0]
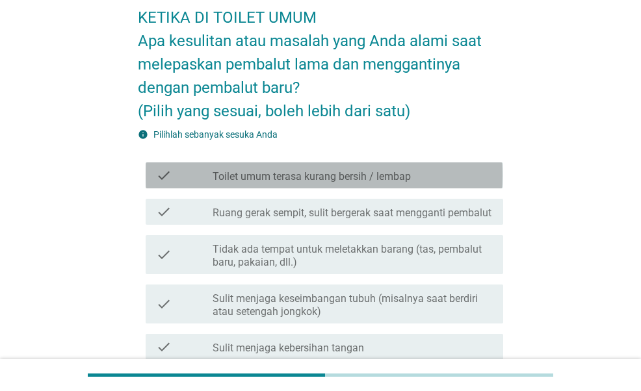
click at [402, 171] on label "Toilet umum terasa kurang bersih / lembap" at bounding box center [311, 176] width 198 height 13
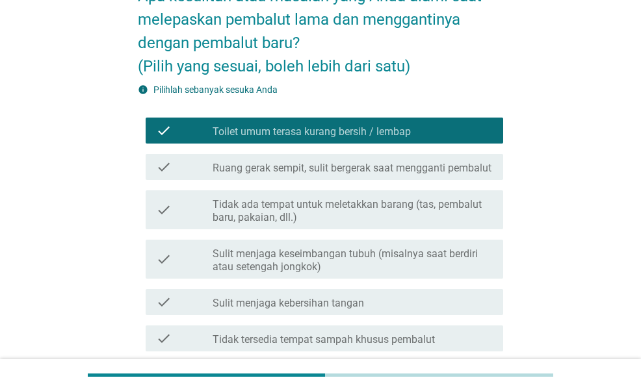
scroll to position [130, 0]
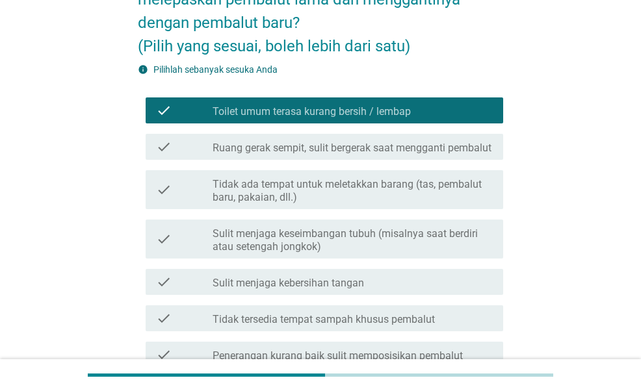
click at [416, 190] on label "Tidak ada tempat untuk meletakkan barang (tas, pembalut baru, pakaian, dll.)" at bounding box center [352, 191] width 280 height 26
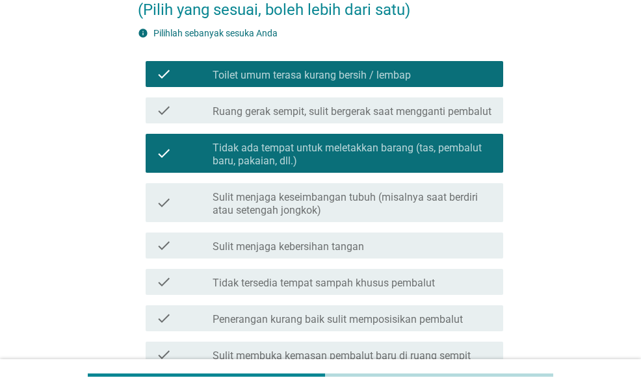
scroll to position [195, 0]
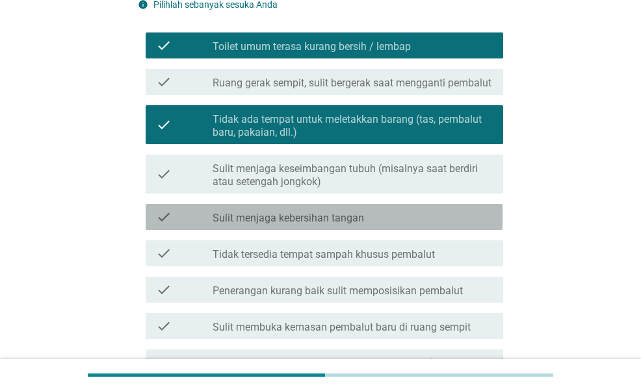
click at [412, 214] on div "check_box_outline_blank Sulit menjaga kebersihan tangan" at bounding box center [352, 217] width 280 height 16
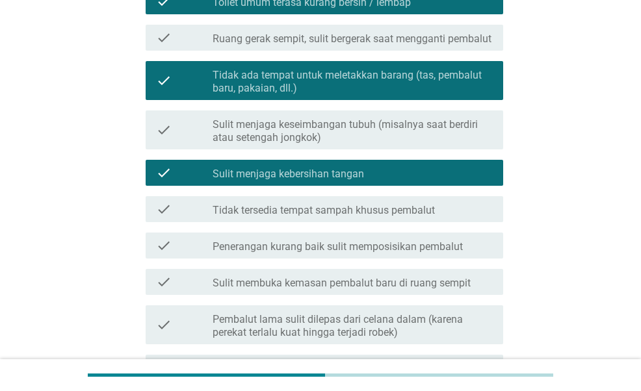
scroll to position [260, 0]
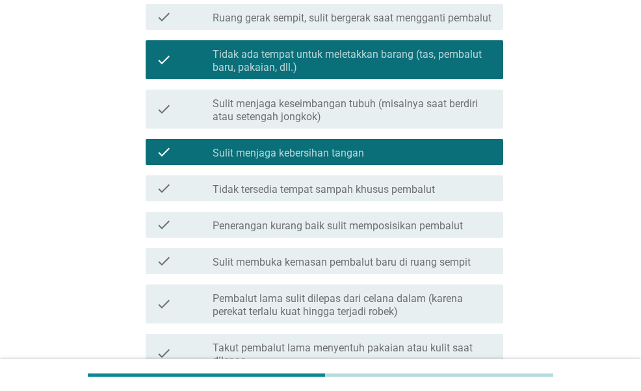
click at [410, 192] on label "Tidak tersedia tempat sampah khusus pembalut" at bounding box center [323, 189] width 222 height 13
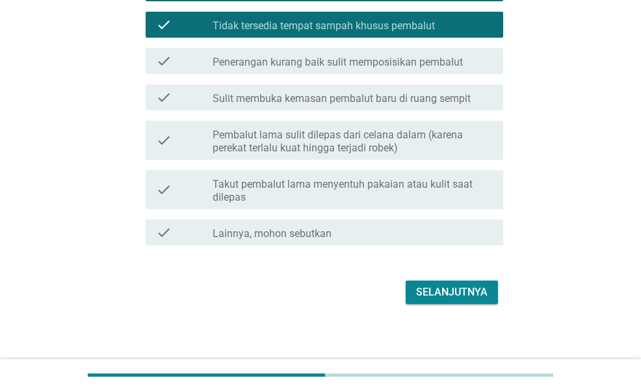
scroll to position [429, 0]
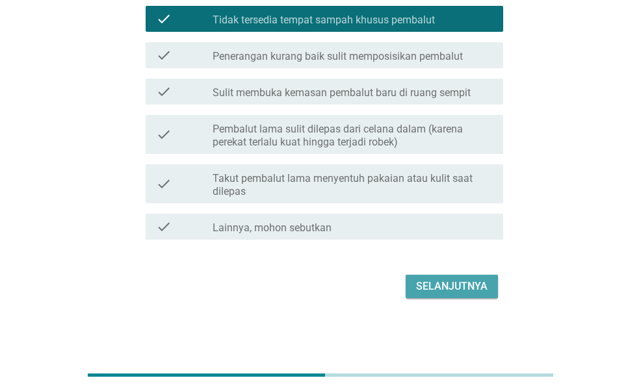
click at [478, 292] on div "Selanjutnya" at bounding box center [451, 287] width 71 height 16
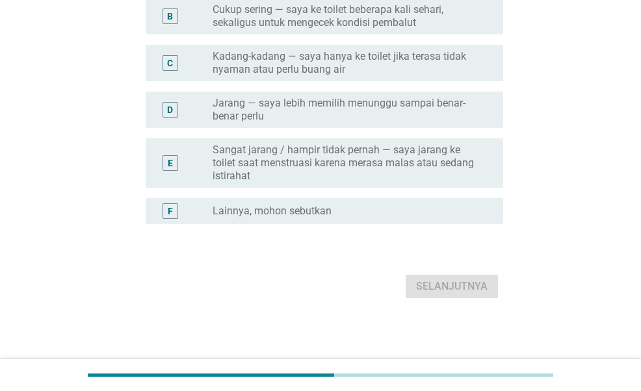
scroll to position [0, 0]
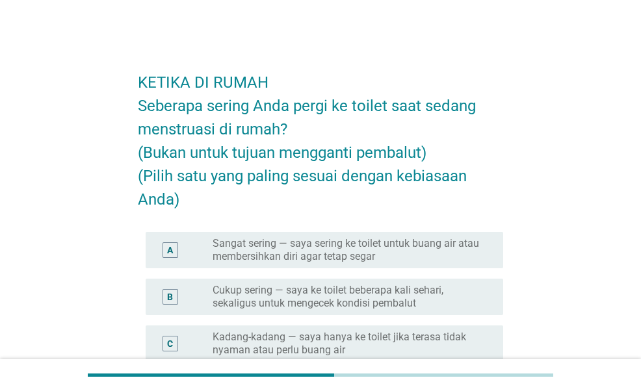
click at [409, 299] on label "Cukup sering — saya ke toilet beberapa kali sehari, sekaligus untuk mengecek ko…" at bounding box center [347, 297] width 270 height 26
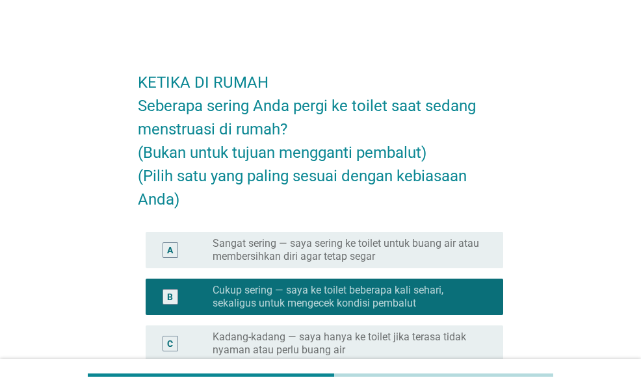
click at [458, 255] on label "Sangat sering — saya sering ke toilet untuk buang air atau membersihkan diri ag…" at bounding box center [347, 250] width 270 height 26
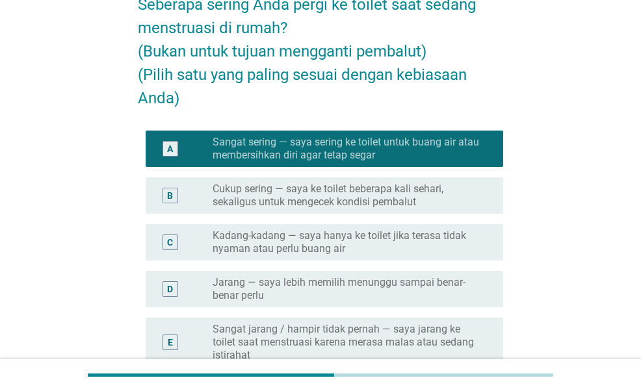
scroll to position [260, 0]
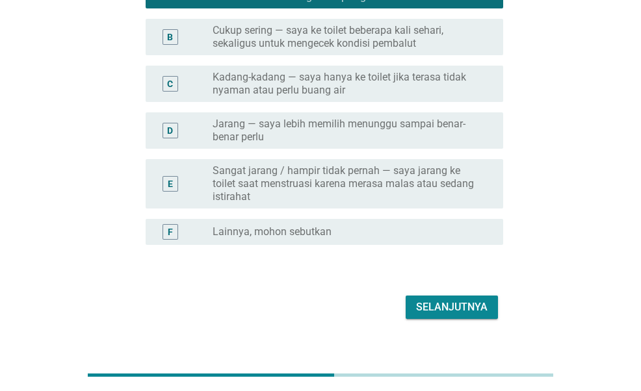
click at [437, 301] on div "Selanjutnya" at bounding box center [451, 308] width 71 height 16
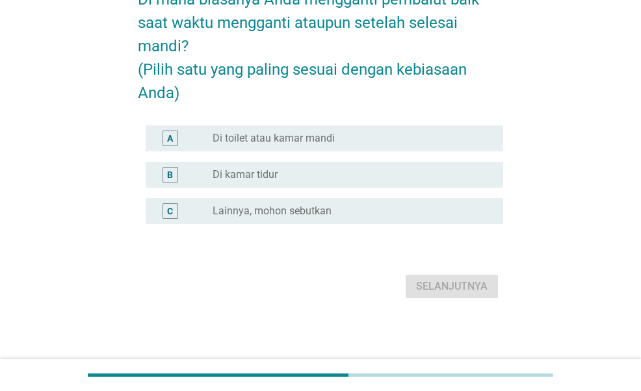
scroll to position [0, 0]
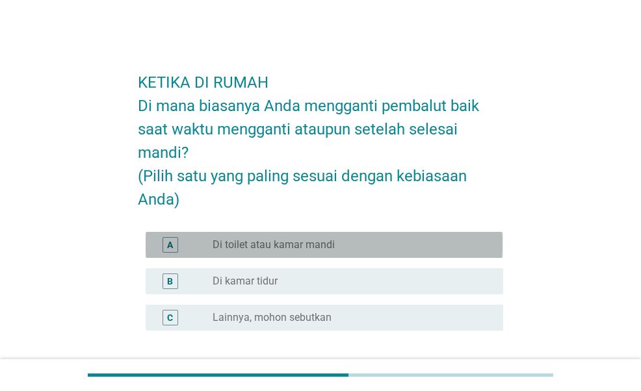
click at [410, 239] on div "radio_button_unchecked Di toilet atau kamar mandi" at bounding box center [347, 244] width 270 height 13
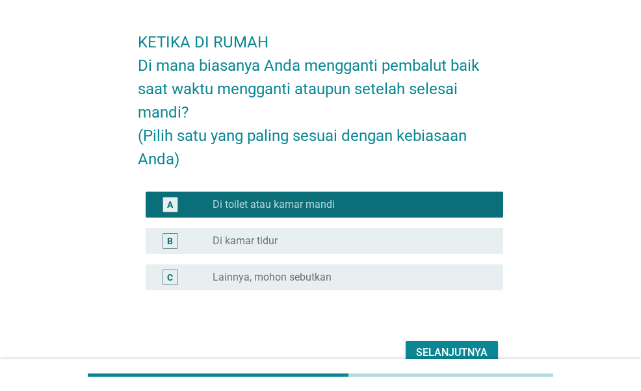
scroll to position [107, 0]
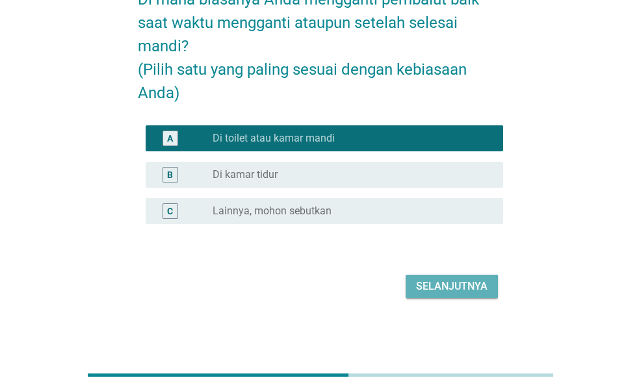
click at [483, 290] on div "Selanjutnya" at bounding box center [451, 287] width 71 height 16
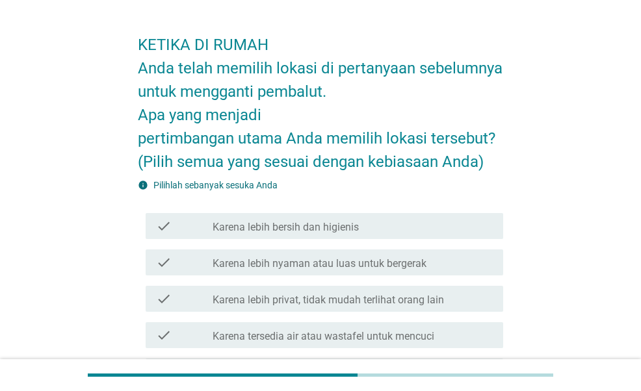
scroll to position [65, 0]
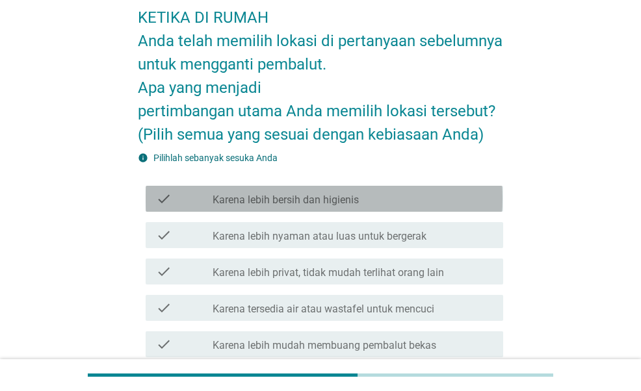
click at [420, 198] on div "check_box_outline_blank Karena lebih bersih dan higienis" at bounding box center [352, 199] width 280 height 16
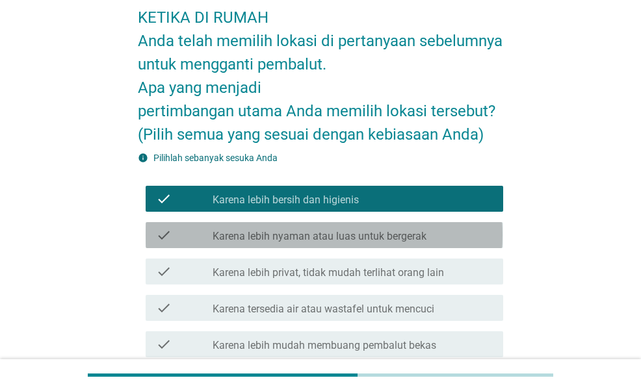
click at [407, 242] on label "Karena lebih nyaman atau luas untuk bergerak" at bounding box center [319, 236] width 214 height 13
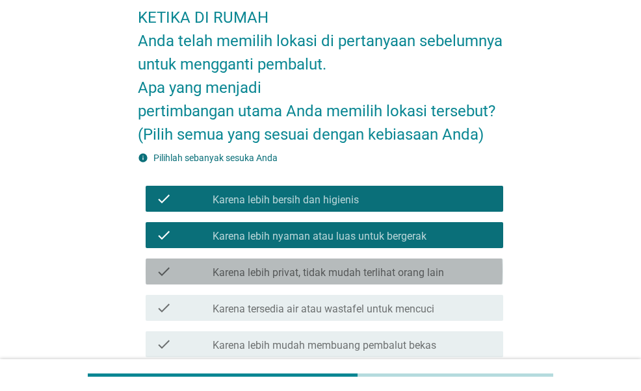
click at [411, 276] on label "Karena lebih privat, tidak mudah terlihat orang lain" at bounding box center [327, 272] width 231 height 13
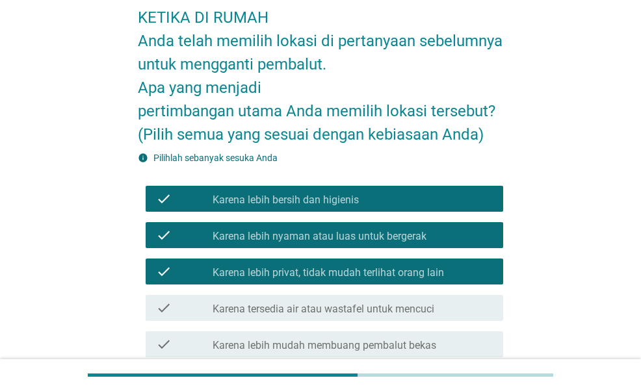
click at [424, 240] on label "Karena lebih nyaman atau luas untuk bergerak" at bounding box center [319, 236] width 214 height 13
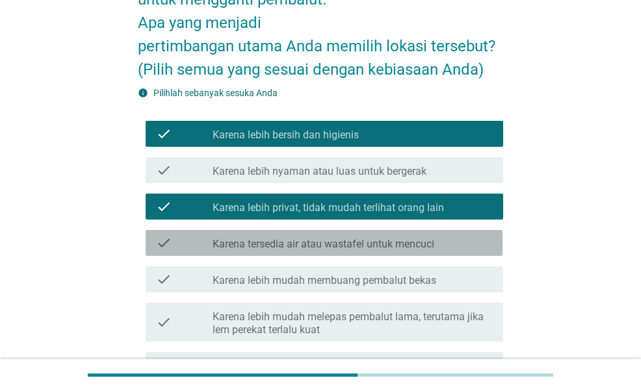
click at [451, 250] on div "check check_box_outline_blank Karena tersedia air atau wastafel untuk mencuci" at bounding box center [324, 243] width 357 height 26
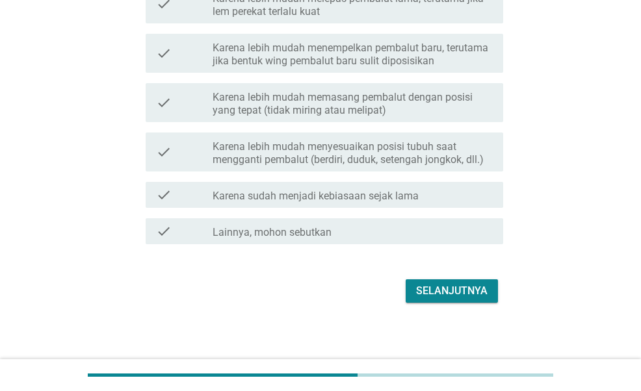
scroll to position [453, 0]
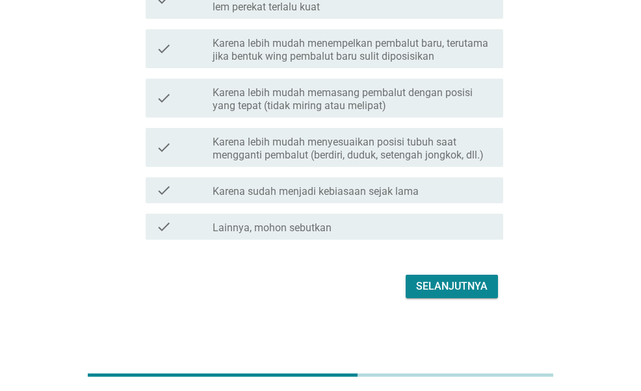
click at [460, 292] on div "Selanjutnya" at bounding box center [451, 287] width 71 height 16
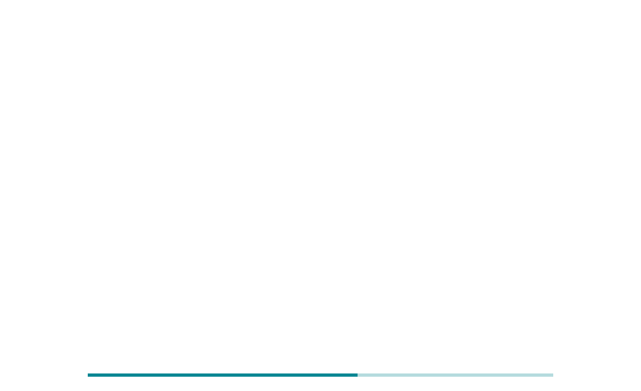
scroll to position [0, 0]
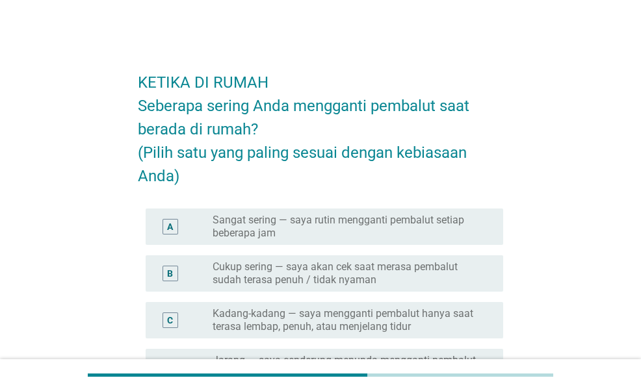
click at [391, 227] on label "Sangat sering — saya rutin mengganti pembalut setiap beberapa jam" at bounding box center [347, 227] width 270 height 26
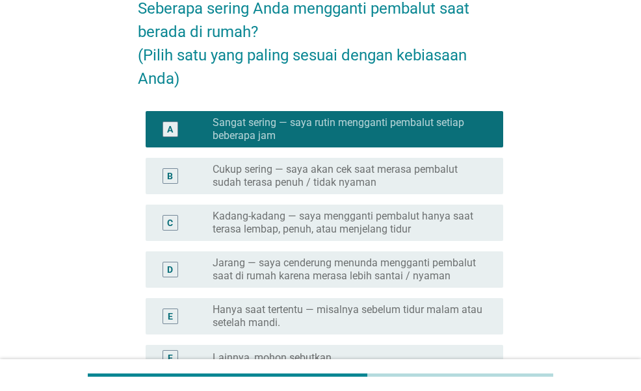
scroll to position [195, 0]
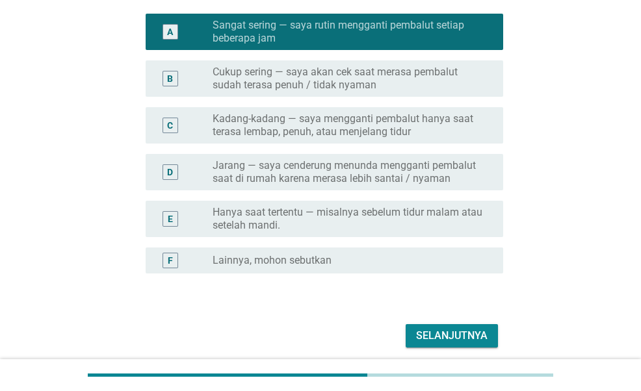
click at [459, 335] on div "Selanjutnya" at bounding box center [451, 336] width 71 height 16
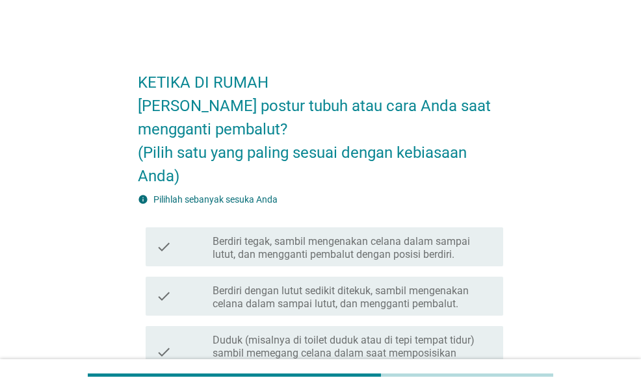
click at [355, 287] on label "Berdiri dengan lutut sedikit ditekuk, sambil mengenakan celana dalam sampai lut…" at bounding box center [352, 298] width 280 height 26
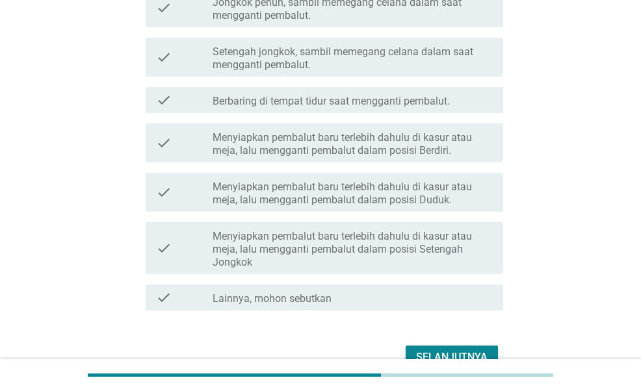
scroll to position [471, 0]
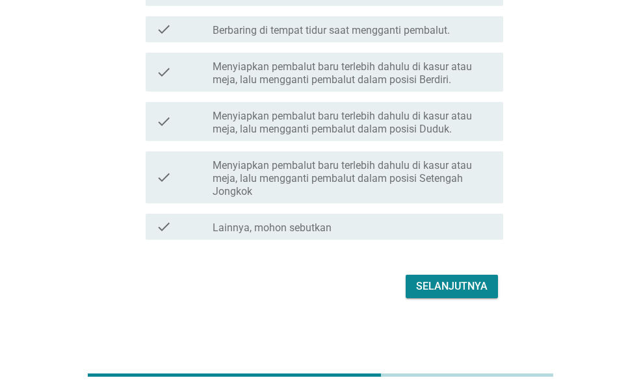
click at [448, 280] on div "Selanjutnya" at bounding box center [451, 287] width 71 height 16
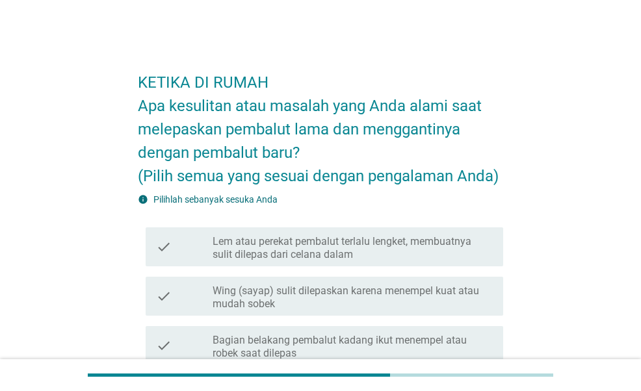
click at [452, 297] on label "Wing (sayap) sulit dilepaskan karena menempel kuat atau mudah sobek" at bounding box center [352, 298] width 280 height 26
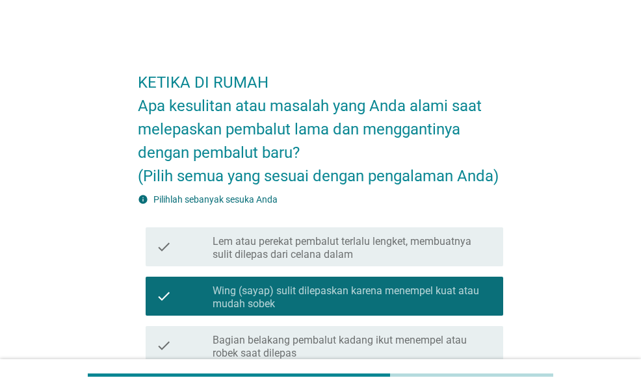
scroll to position [130, 0]
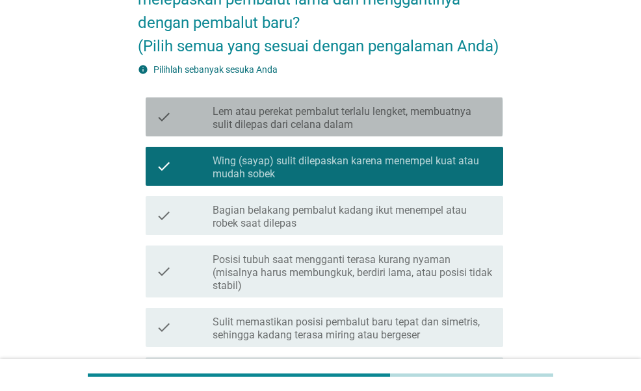
click at [468, 125] on label "Lem atau perekat pembalut terlalu lengket, membuatnya sulit dilepas dari celana…" at bounding box center [352, 118] width 280 height 26
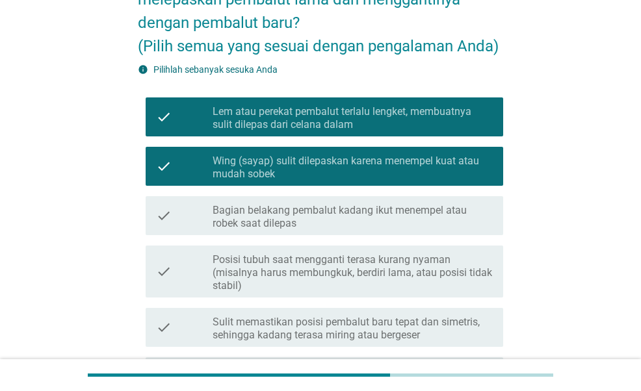
click at [455, 225] on label "Bagian belakang pembalut kadang ikut menempel atau robek saat dilepas" at bounding box center [352, 217] width 280 height 26
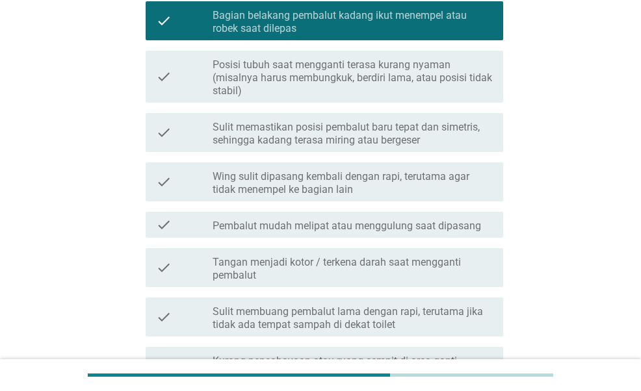
scroll to position [390, 0]
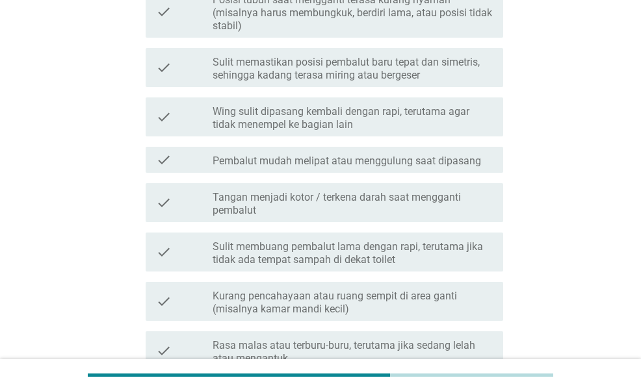
click at [457, 209] on label "Tangan menjadi kotor / terkena darah saat mengganti pembalut" at bounding box center [352, 204] width 280 height 26
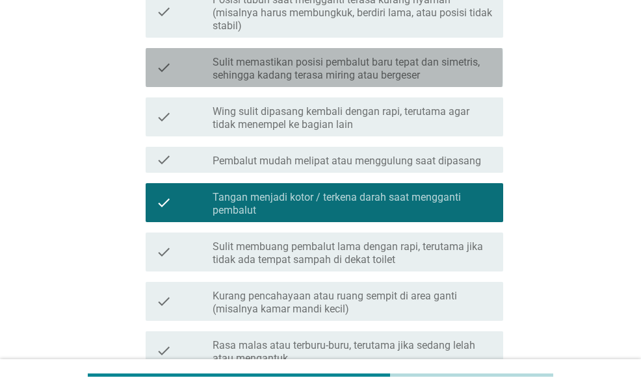
click at [390, 68] on label "Sulit memastikan posisi pembalut baru tepat dan simetris, sehingga kadang teras…" at bounding box center [352, 69] width 280 height 26
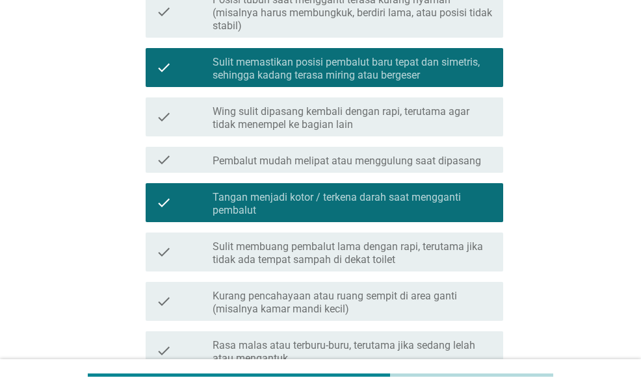
scroll to position [520, 0]
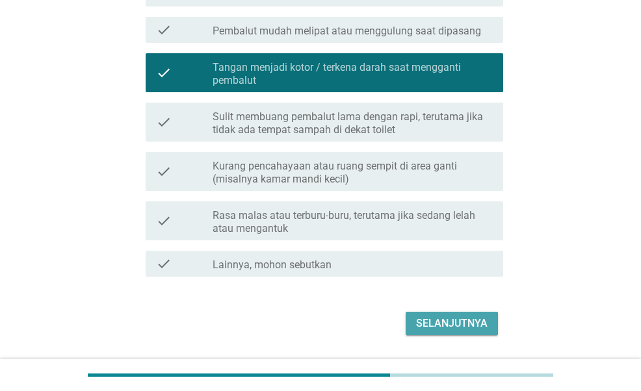
click at [472, 329] on div "Selanjutnya" at bounding box center [451, 324] width 71 height 16
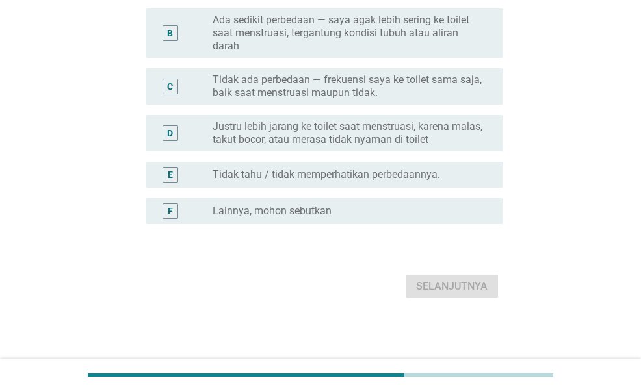
scroll to position [0, 0]
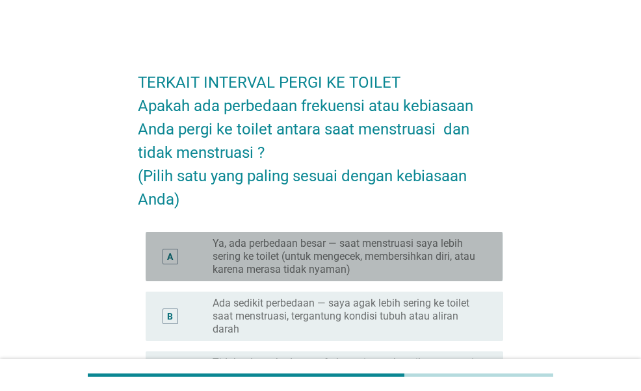
click at [383, 248] on label "Ya, ada perbedaan besar — saat menstruasi saya lebih sering ke toilet (untuk me…" at bounding box center [347, 256] width 270 height 39
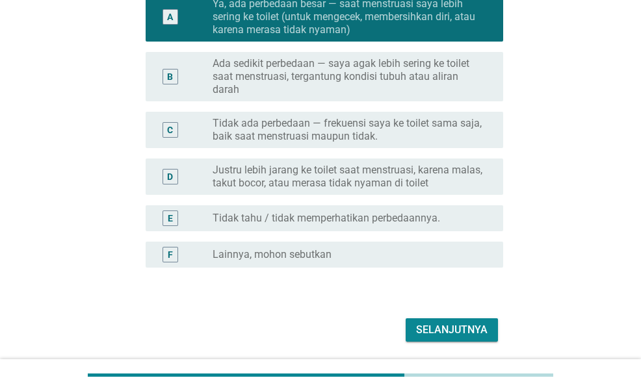
scroll to position [283, 0]
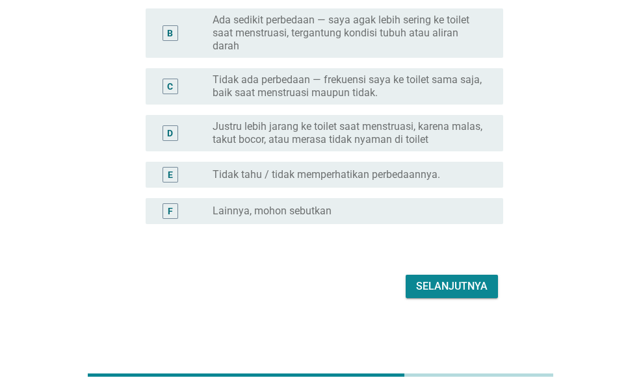
click at [468, 290] on div "Selanjutnya" at bounding box center [451, 287] width 71 height 16
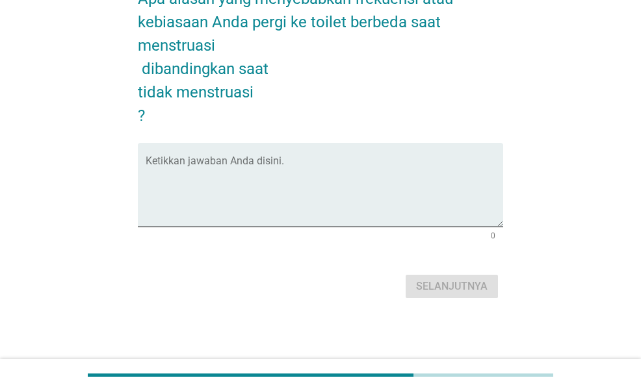
scroll to position [0, 0]
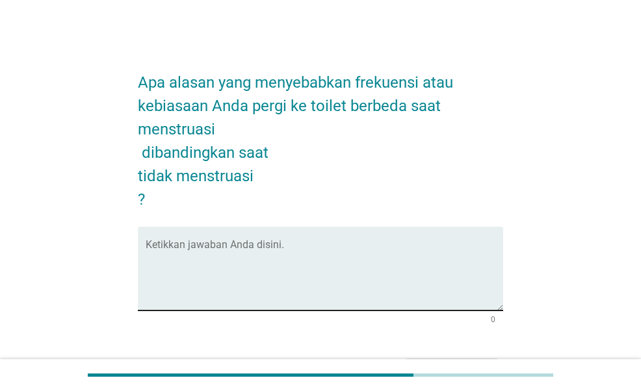
click at [450, 279] on textarea "Ketikkan jawaban Anda disini." at bounding box center [324, 276] width 357 height 68
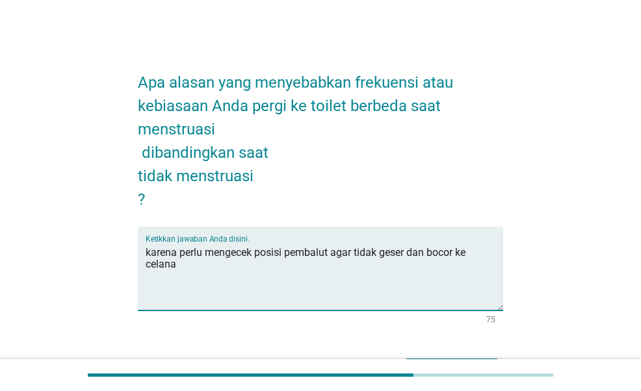
scroll to position [84, 0]
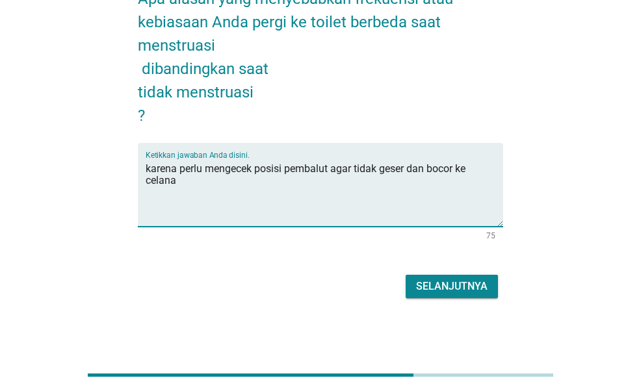
type textarea "karena perlu mengecek posisi pembalut agar tidak geser dan bocor ke celana"
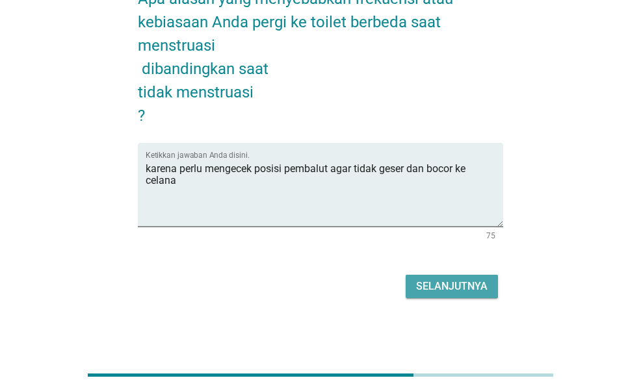
click at [463, 290] on div "Selanjutnya" at bounding box center [451, 287] width 71 height 16
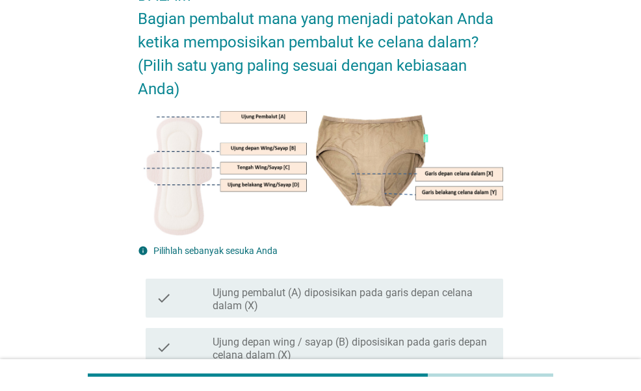
scroll to position [130, 0]
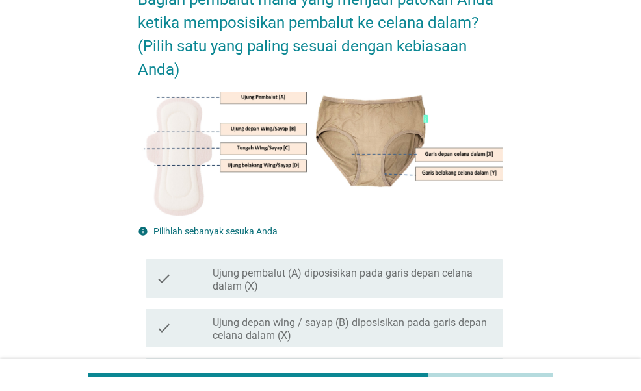
click at [391, 290] on label "Ujung pembalut (A) diposisikan pada garis depan celana dalam (X)" at bounding box center [352, 280] width 280 height 26
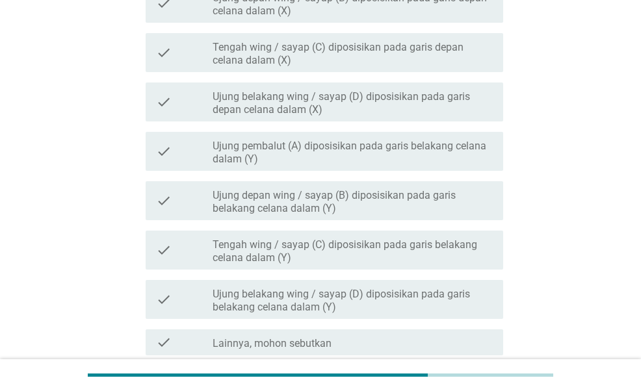
scroll to position [571, 0]
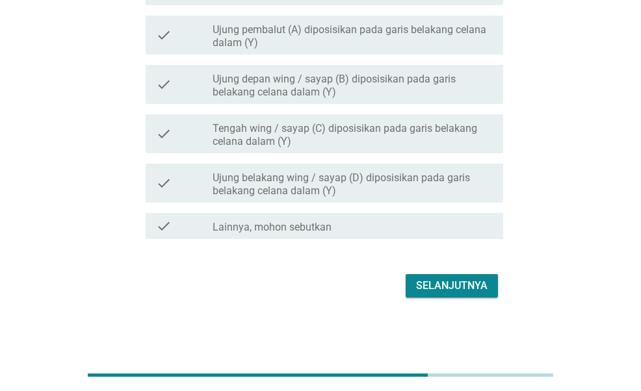
click at [457, 285] on div "Selanjutnya" at bounding box center [451, 286] width 71 height 16
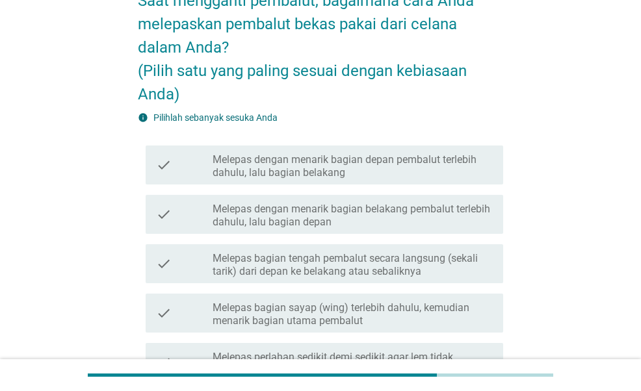
scroll to position [130, 0]
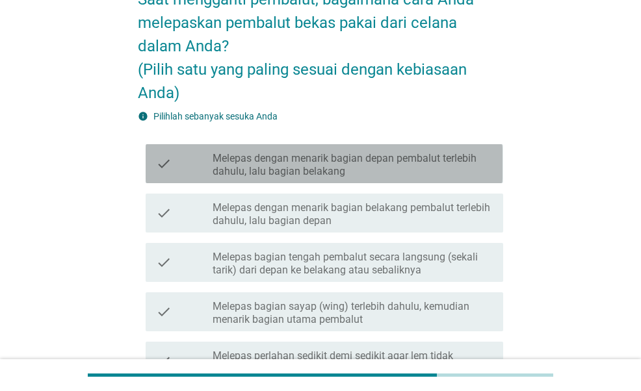
click at [466, 159] on label "Melepas dengan menarik bagian depan pembalut terlebih dahulu, lalu bagian belak…" at bounding box center [352, 165] width 280 height 26
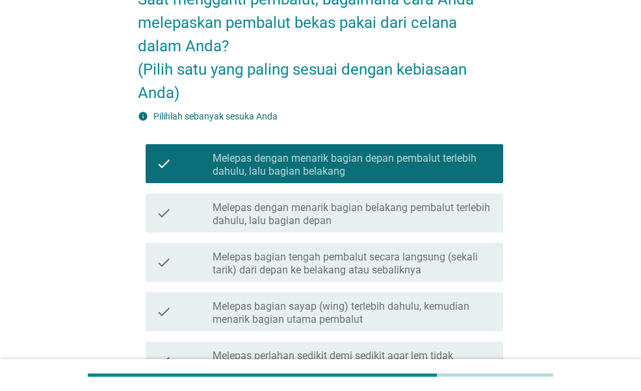
scroll to position [357, 0]
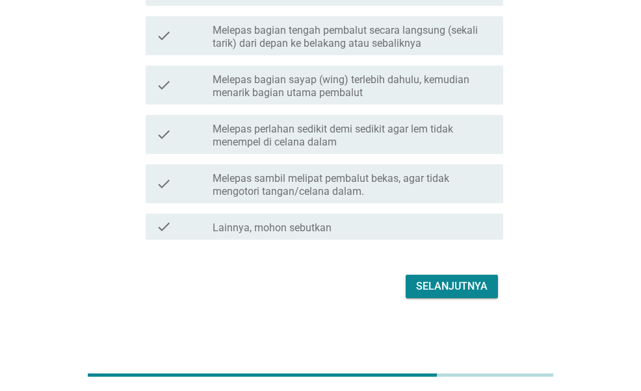
click at [469, 287] on div "Selanjutnya" at bounding box center [451, 287] width 71 height 16
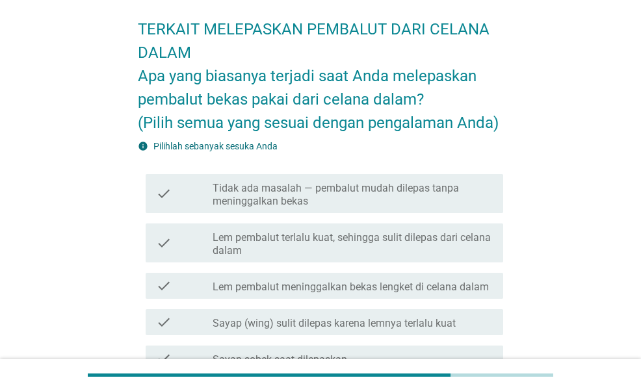
scroll to position [65, 0]
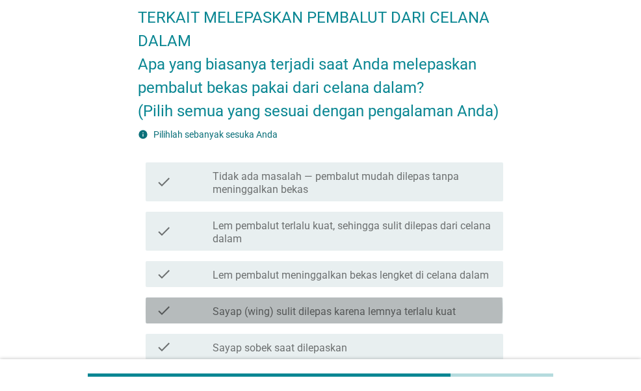
click at [437, 307] on label "Sayap (wing) sulit dilepas karena lemnya terlalu kuat" at bounding box center [333, 311] width 243 height 13
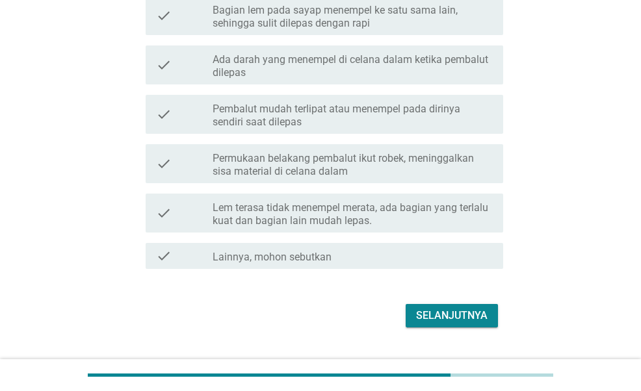
scroll to position [455, 0]
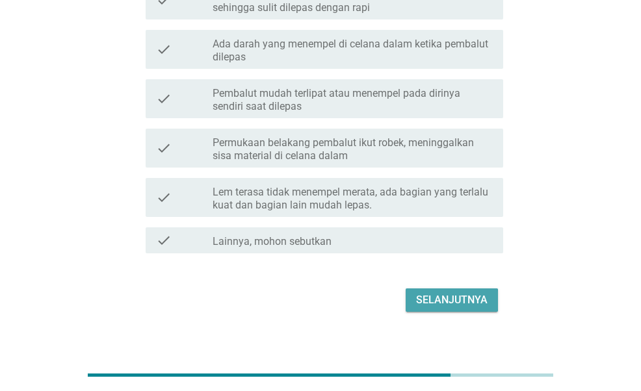
click at [468, 298] on div "Selanjutnya" at bounding box center [451, 300] width 71 height 16
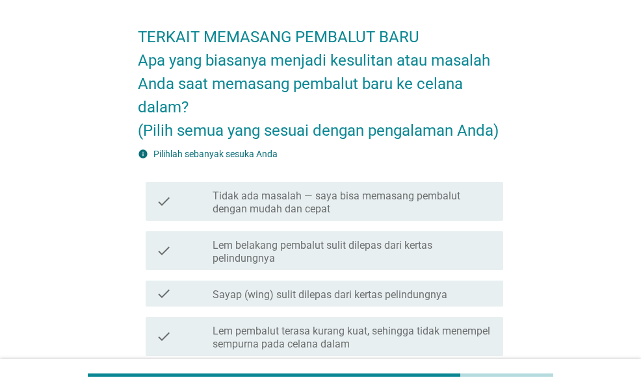
scroll to position [65, 0]
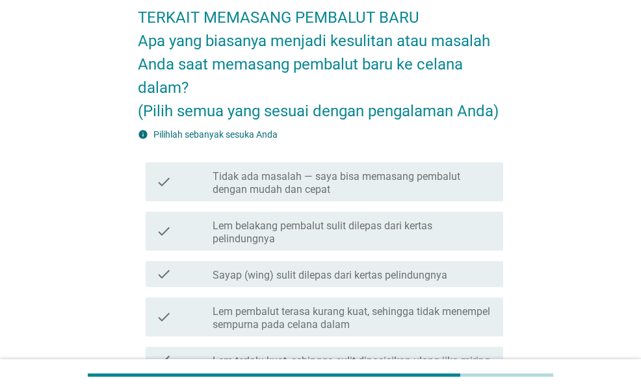
click at [434, 278] on label "Sayap (wing) sulit dilepas dari kertas pelindungnya" at bounding box center [329, 275] width 235 height 13
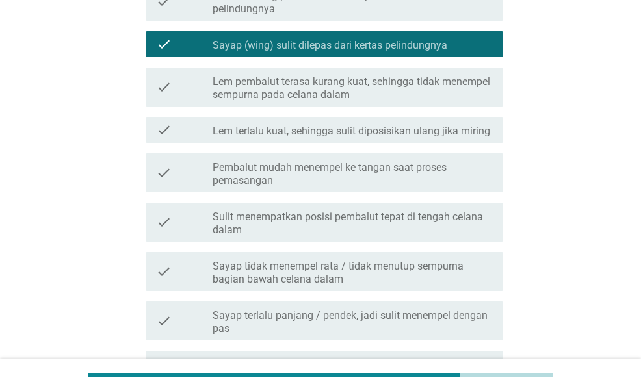
scroll to position [390, 0]
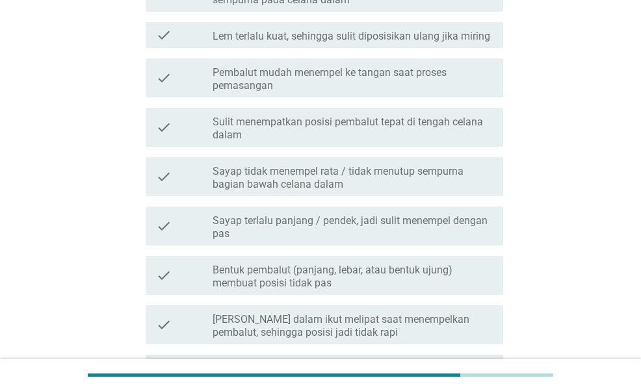
click at [461, 36] on label "Lem terlalu kuat, sehingga sulit diposisikan ulang jika miring" at bounding box center [350, 36] width 277 height 13
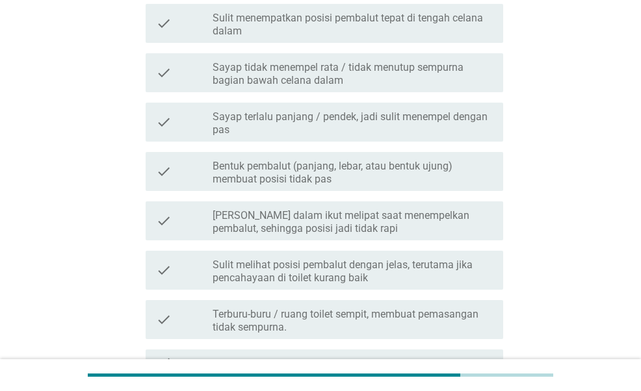
scroll to position [630, 0]
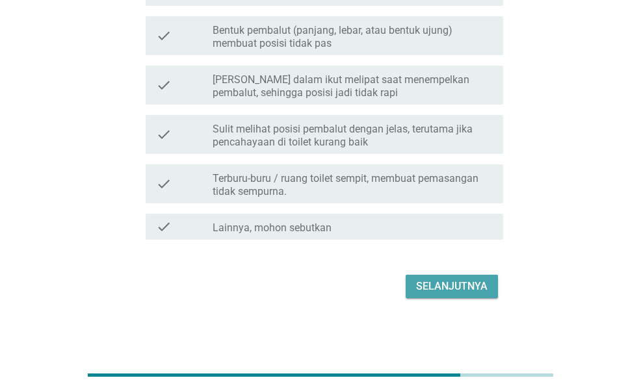
click at [450, 295] on button "Selanjutnya" at bounding box center [451, 286] width 92 height 23
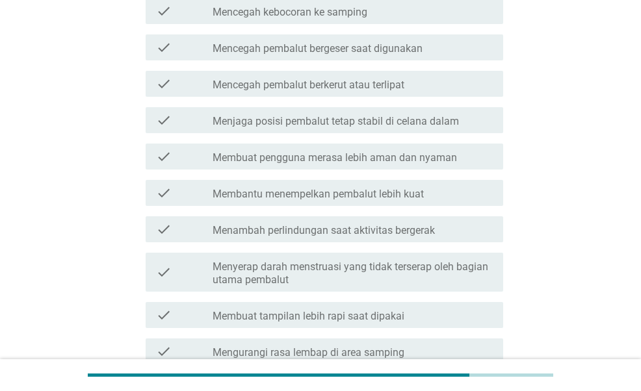
scroll to position [390, 0]
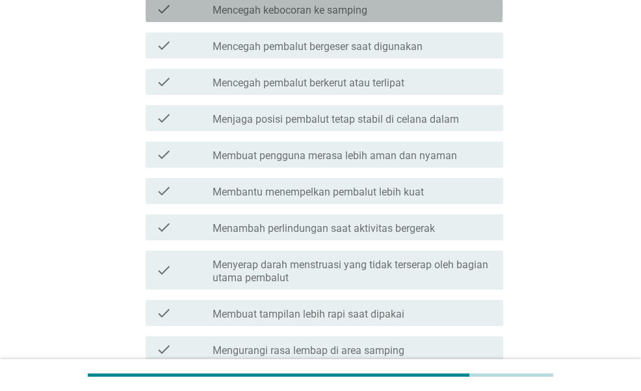
click at [323, 12] on label "Mencegah kebocoran ke samping" at bounding box center [289, 10] width 155 height 13
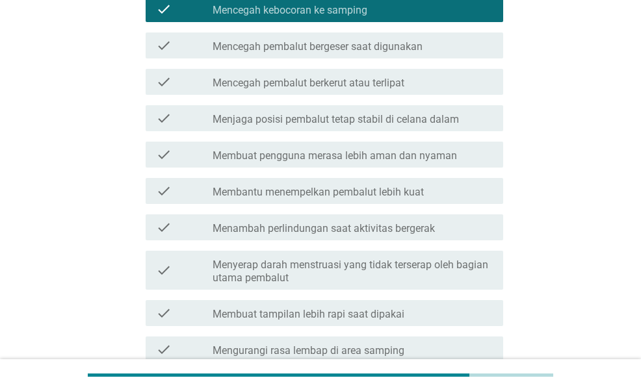
click at [318, 51] on label "Mencegah pembalut bergeser saat digunakan" at bounding box center [317, 46] width 210 height 13
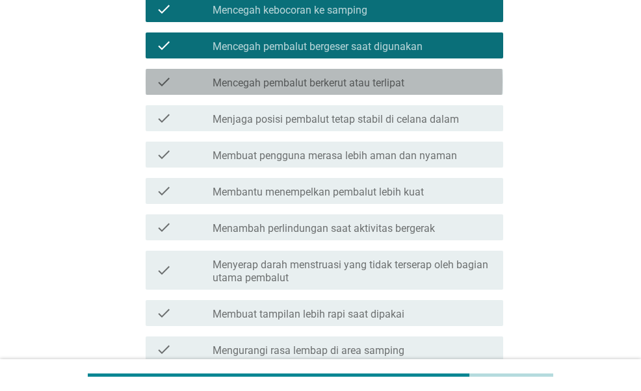
click at [312, 85] on label "Mencegah pembalut berkerut atau terlipat" at bounding box center [308, 83] width 192 height 13
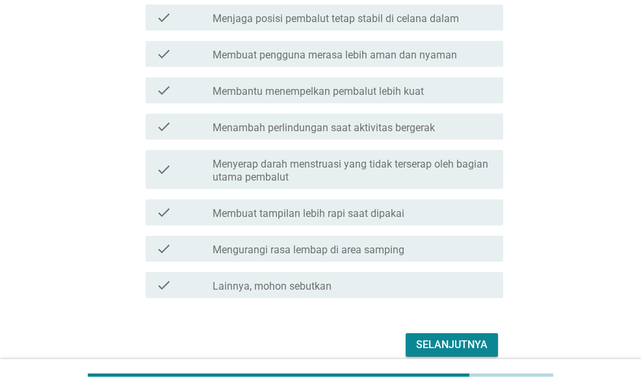
scroll to position [550, 0]
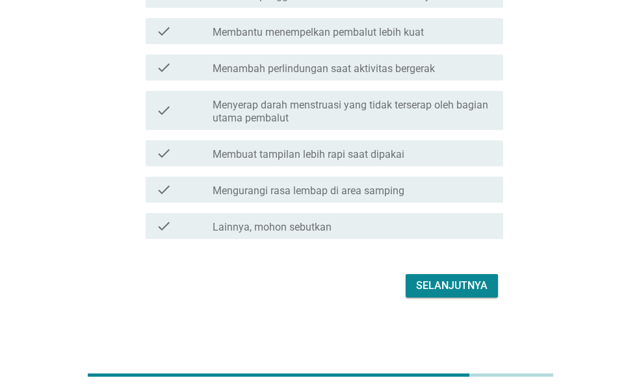
click at [437, 301] on div "Selanjutnya" at bounding box center [320, 285] width 364 height 31
click at [437, 296] on button "Selanjutnya" at bounding box center [451, 285] width 92 height 23
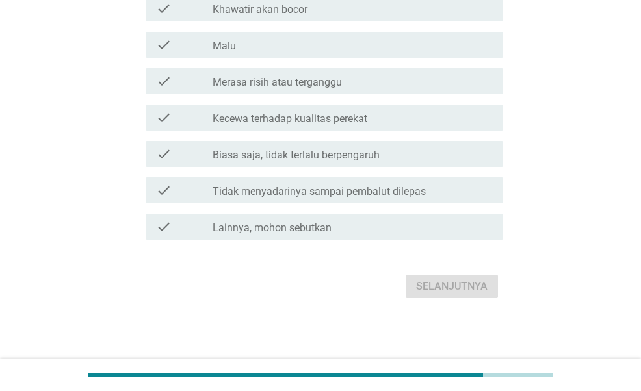
scroll to position [0, 0]
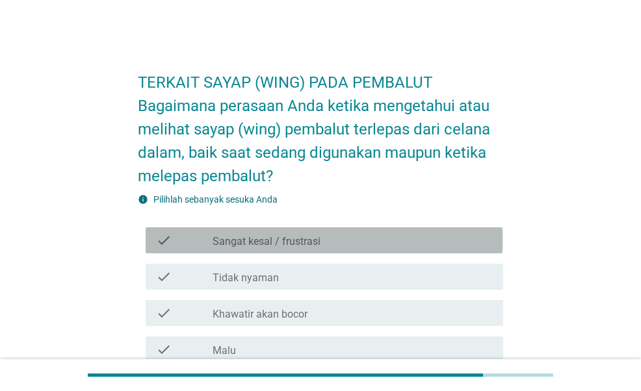
click at [337, 233] on div "check_box_outline_blank Sangat kesal / frustrasi" at bounding box center [352, 241] width 280 height 16
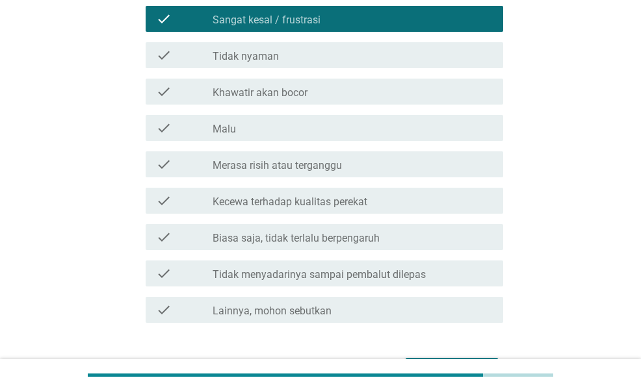
scroll to position [195, 0]
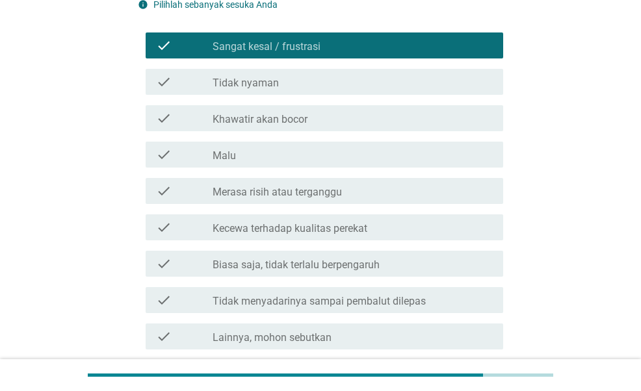
click at [323, 235] on label "Kecewa terhadap kualitas perekat" at bounding box center [289, 228] width 155 height 13
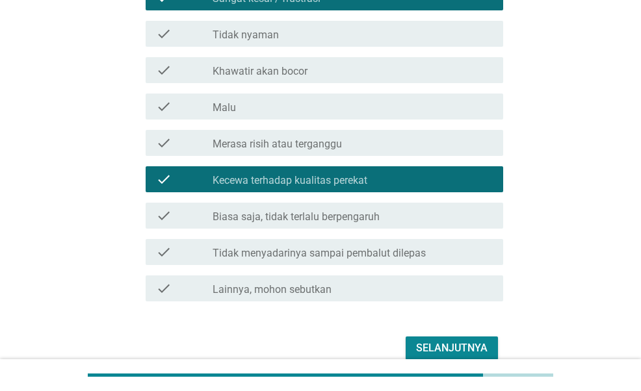
scroll to position [305, 0]
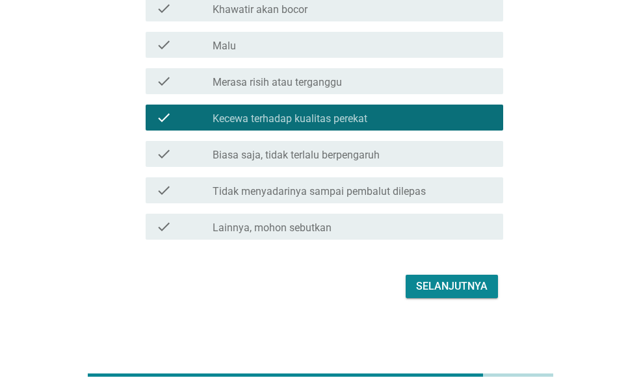
click at [429, 288] on div "Selanjutnya" at bounding box center [451, 287] width 71 height 16
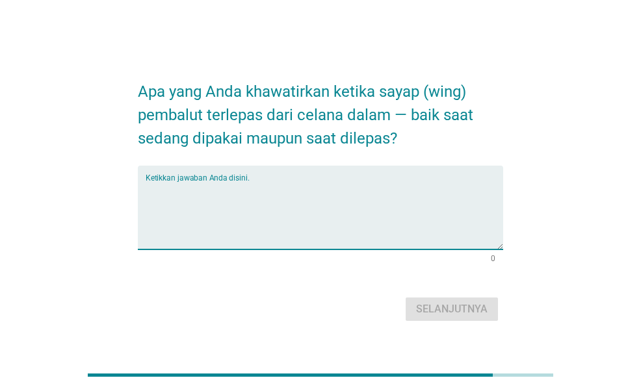
click at [342, 220] on textarea "Ketikkan jawaban Anda disini." at bounding box center [324, 215] width 357 height 68
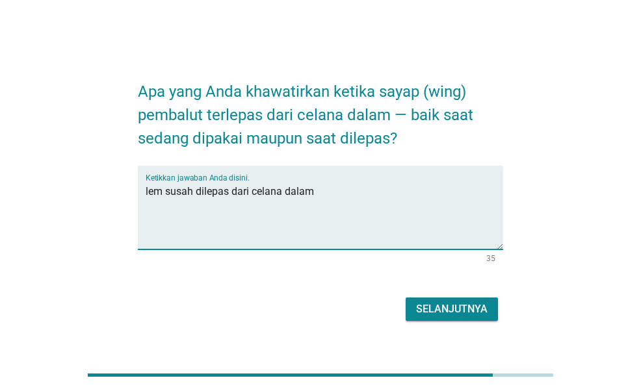
type textarea "lem susah dilepas dari celana dalam"
click at [474, 308] on div "Selanjutnya" at bounding box center [451, 309] width 71 height 16
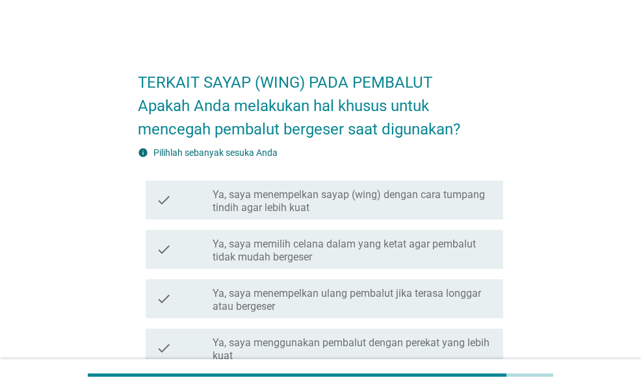
click at [401, 194] on label "Ya, saya menempelkan sayap (wing) dengan cara tumpang tindih agar lebih kuat" at bounding box center [352, 201] width 280 height 26
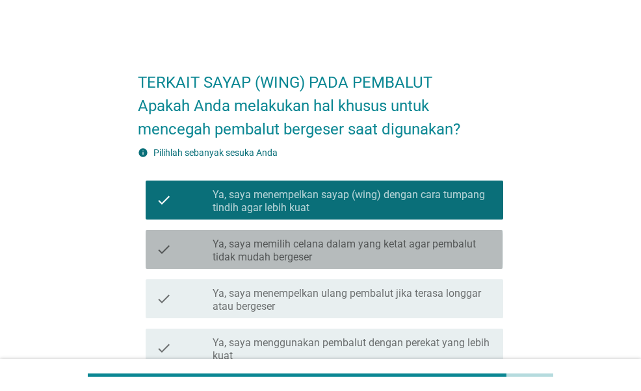
click at [393, 244] on label "Ya, saya memilih celana dalam yang ketat agar pembalut tidak mudah bergeser" at bounding box center [352, 251] width 280 height 26
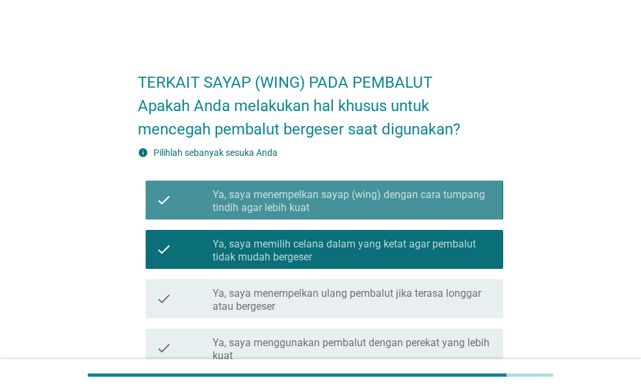
click at [413, 205] on label "Ya, saya menempelkan sayap (wing) dengan cara tumpang tindih agar lebih kuat" at bounding box center [352, 201] width 280 height 26
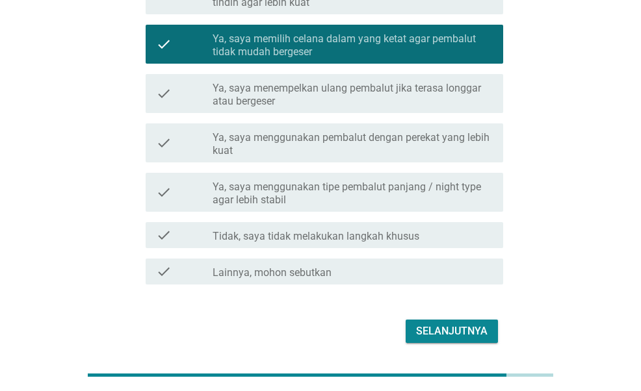
scroll to position [185, 0]
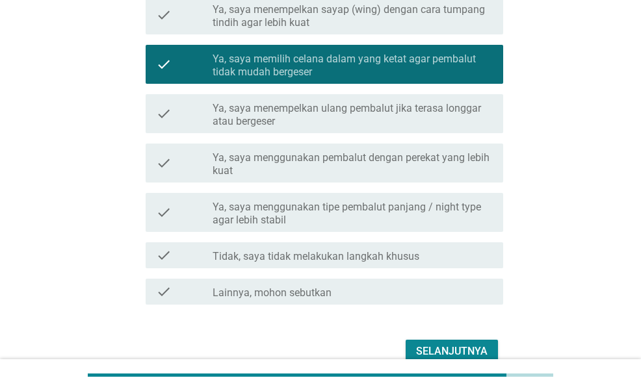
click at [452, 350] on div "Selanjutnya" at bounding box center [451, 352] width 71 height 16
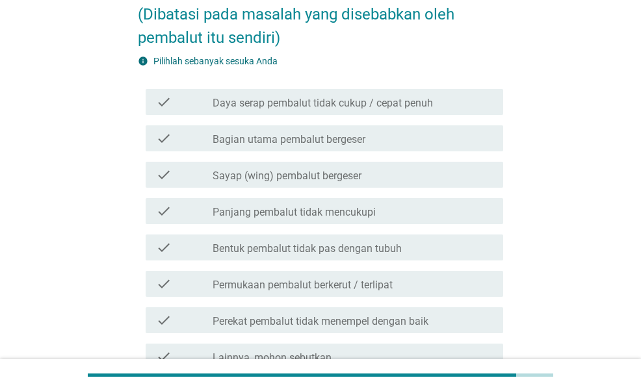
scroll to position [0, 0]
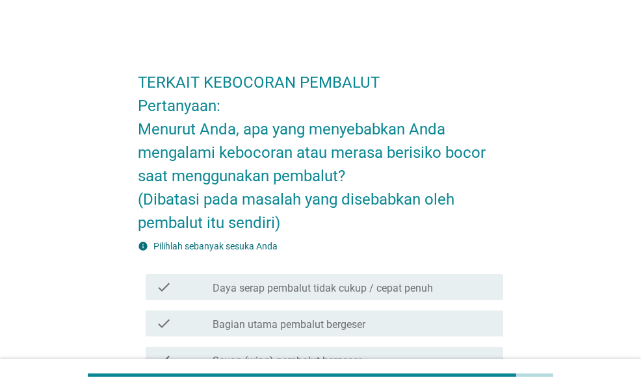
click at [344, 287] on label "Daya serap pembalut tidak cukup / cepat penuh" at bounding box center [322, 288] width 220 height 13
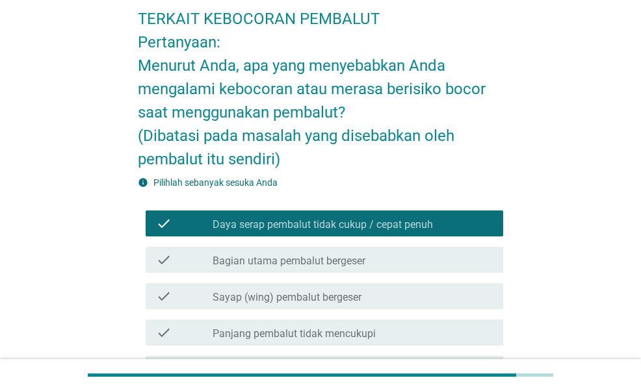
scroll to position [130, 0]
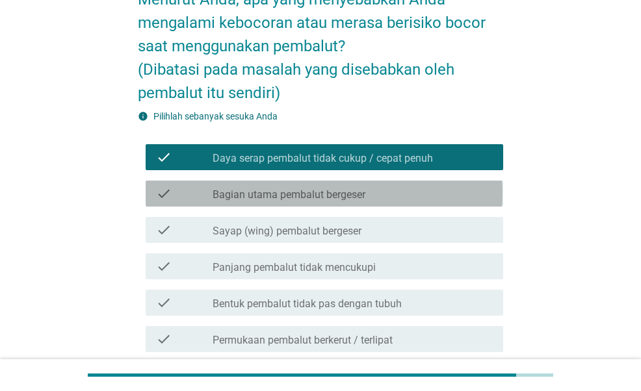
click at [426, 192] on div "check_box_outline_blank Bagian utama pembalut bergeser" at bounding box center [352, 194] width 280 height 16
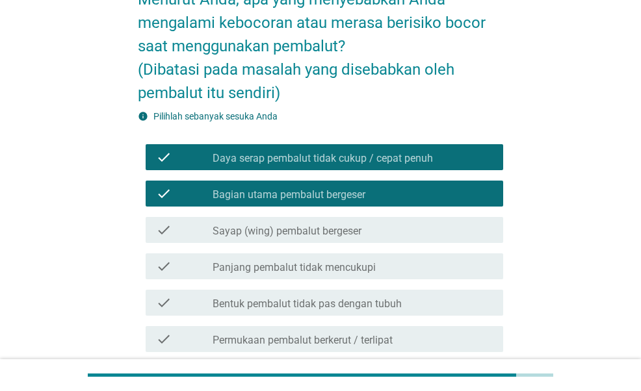
click at [391, 236] on div "check_box_outline_blank Sayap (wing) pembalut bergeser" at bounding box center [352, 230] width 280 height 16
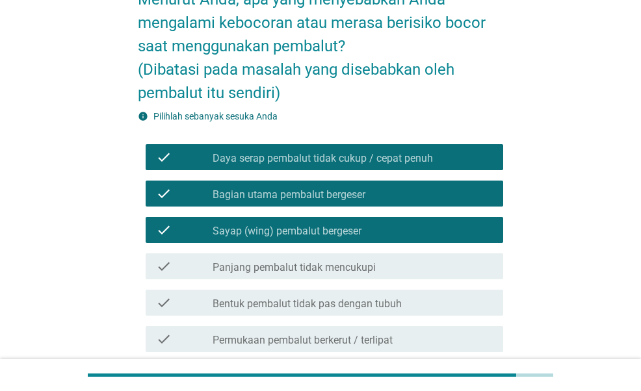
click at [392, 233] on div "check_box_outline_blank Sayap (wing) pembalut bergeser" at bounding box center [352, 230] width 280 height 16
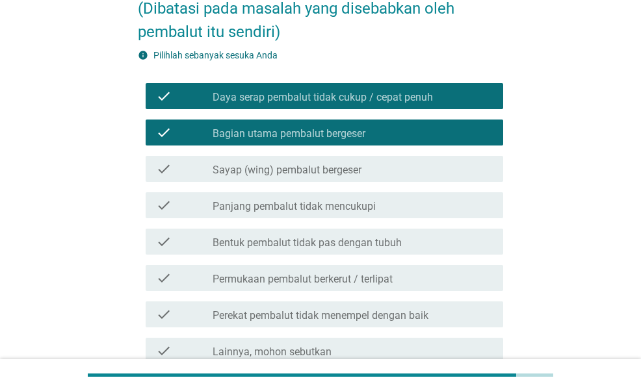
scroll to position [315, 0]
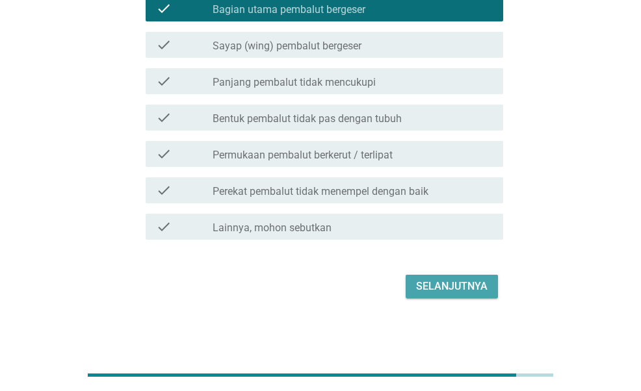
click at [455, 280] on div "Selanjutnya" at bounding box center [451, 287] width 71 height 16
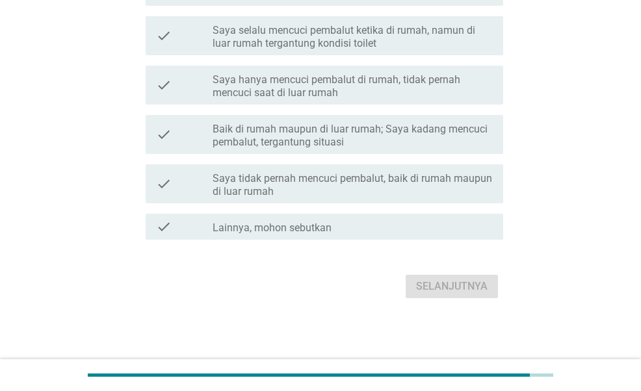
scroll to position [0, 0]
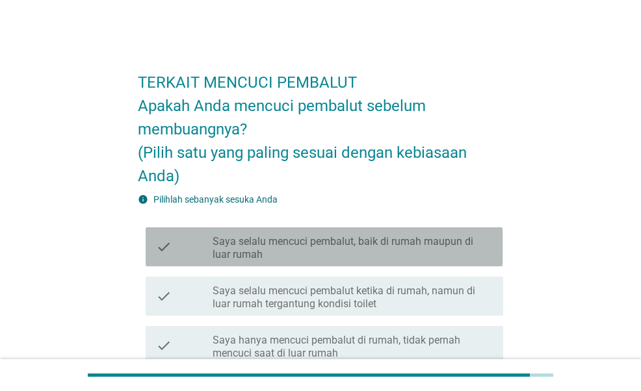
click at [399, 248] on label "Saya selalu mencuci pembalut, baik di rumah maupun di luar rumah" at bounding box center [352, 248] width 280 height 26
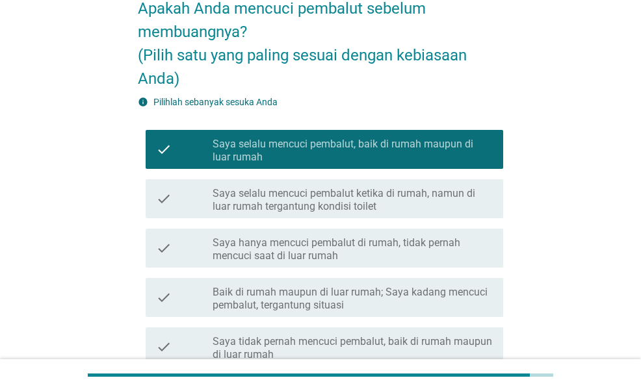
scroll to position [195, 0]
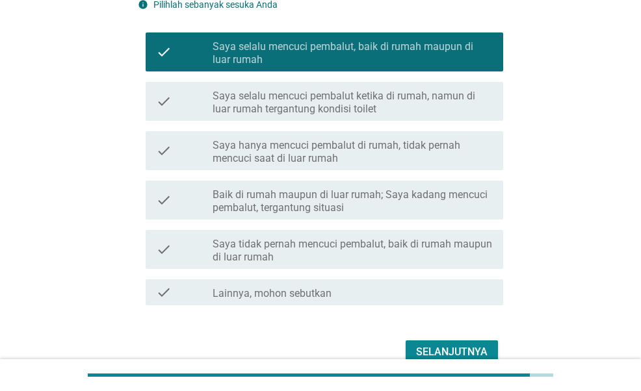
click at [466, 344] on div "Selanjutnya" at bounding box center [451, 352] width 71 height 16
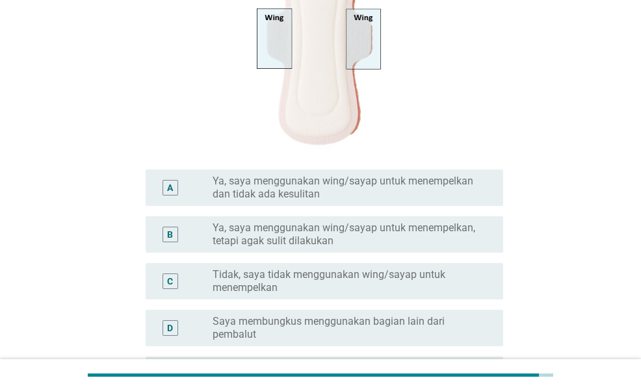
scroll to position [333, 0]
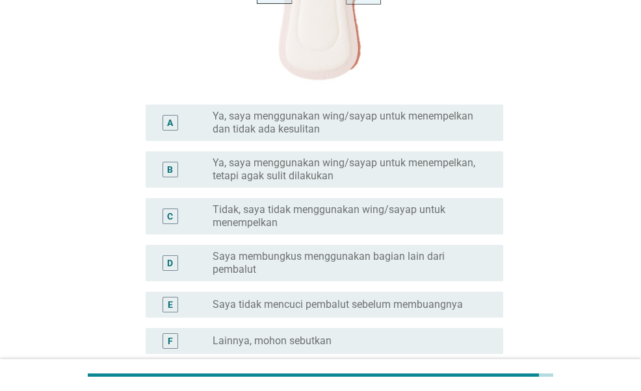
click at [435, 127] on label "Ya, saya menggunakan wing/sayap untuk menempelkan dan tidak ada kesulitan" at bounding box center [347, 123] width 270 height 26
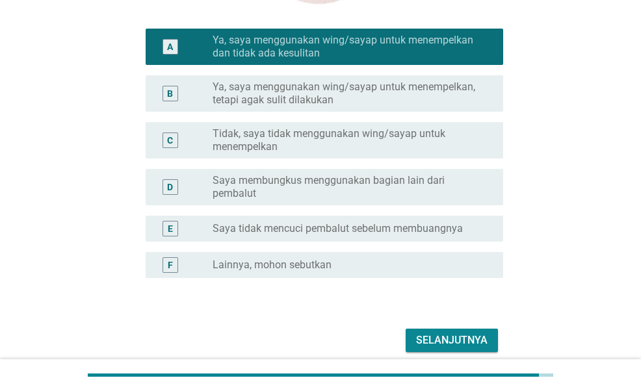
scroll to position [463, 0]
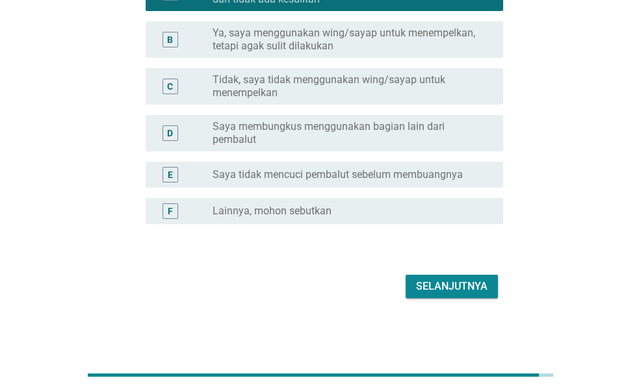
click at [474, 287] on div "Selanjutnya" at bounding box center [451, 287] width 71 height 16
